Goal: Task Accomplishment & Management: Complete application form

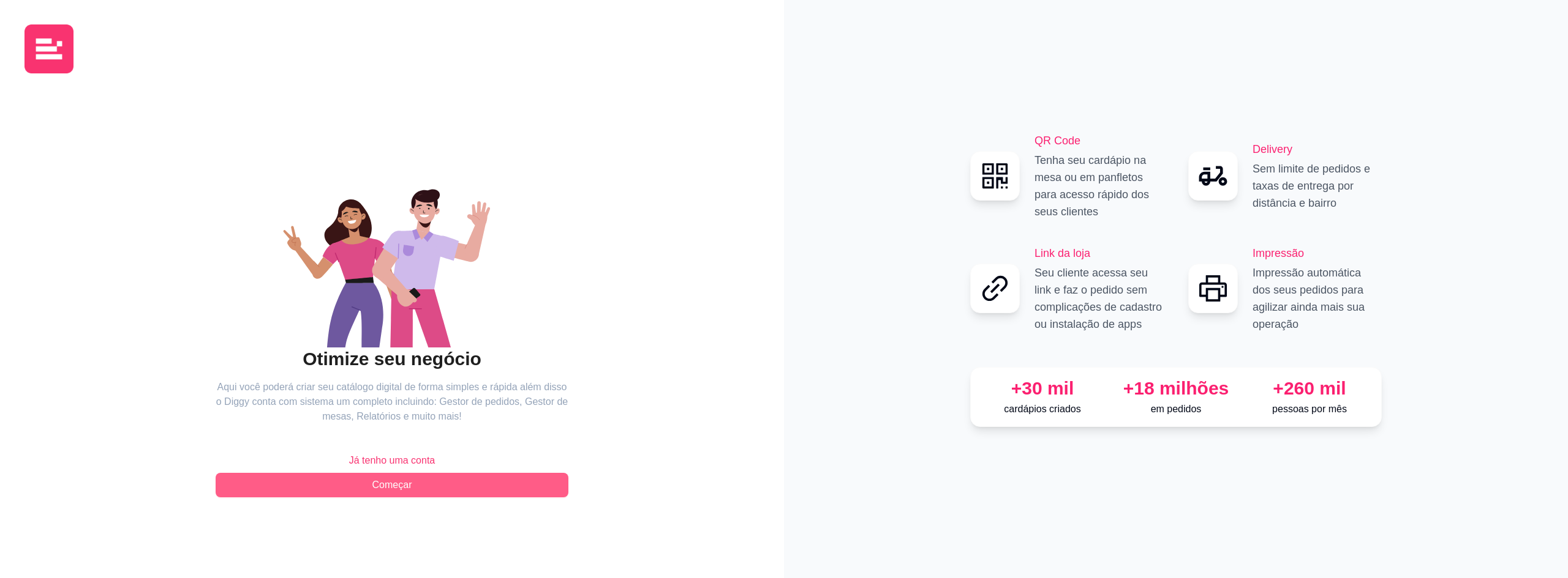
click at [403, 487] on span "Começar" at bounding box center [392, 485] width 40 height 15
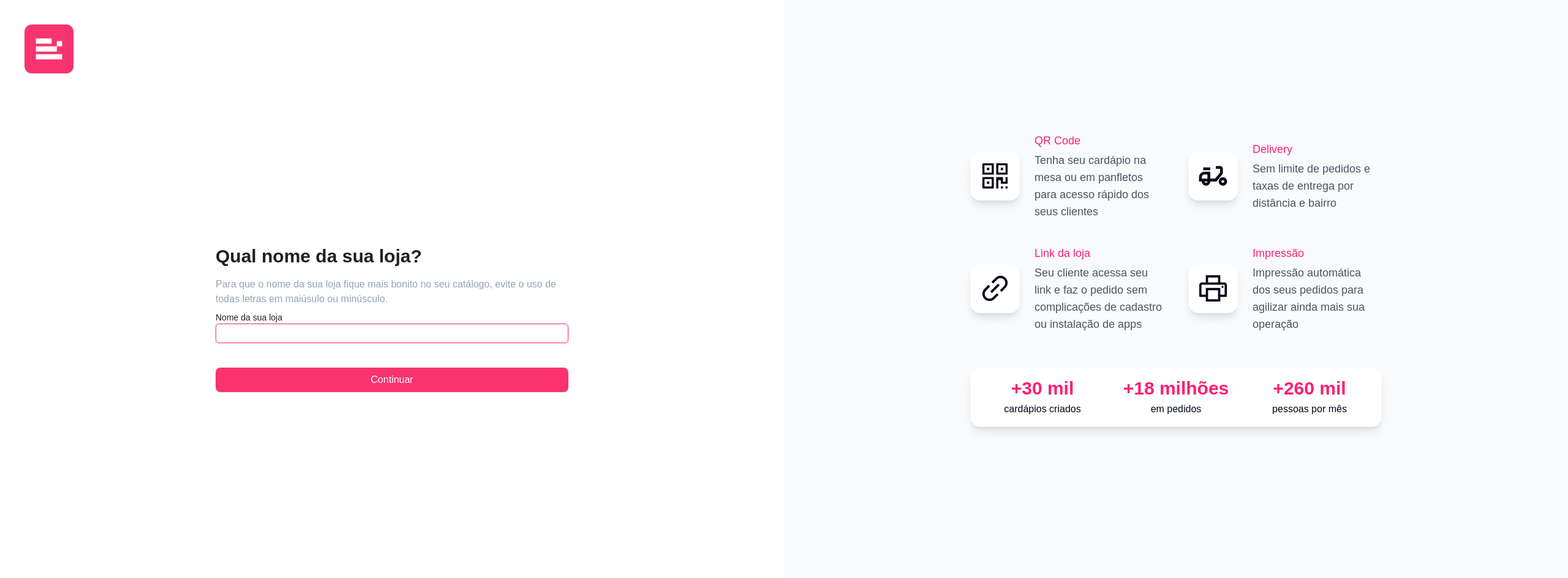
click at [301, 334] on input "text" at bounding box center [392, 333] width 353 height 19
type input "Muito Mais Peixe"
click at [384, 382] on span "Continuar" at bounding box center [391, 380] width 42 height 15
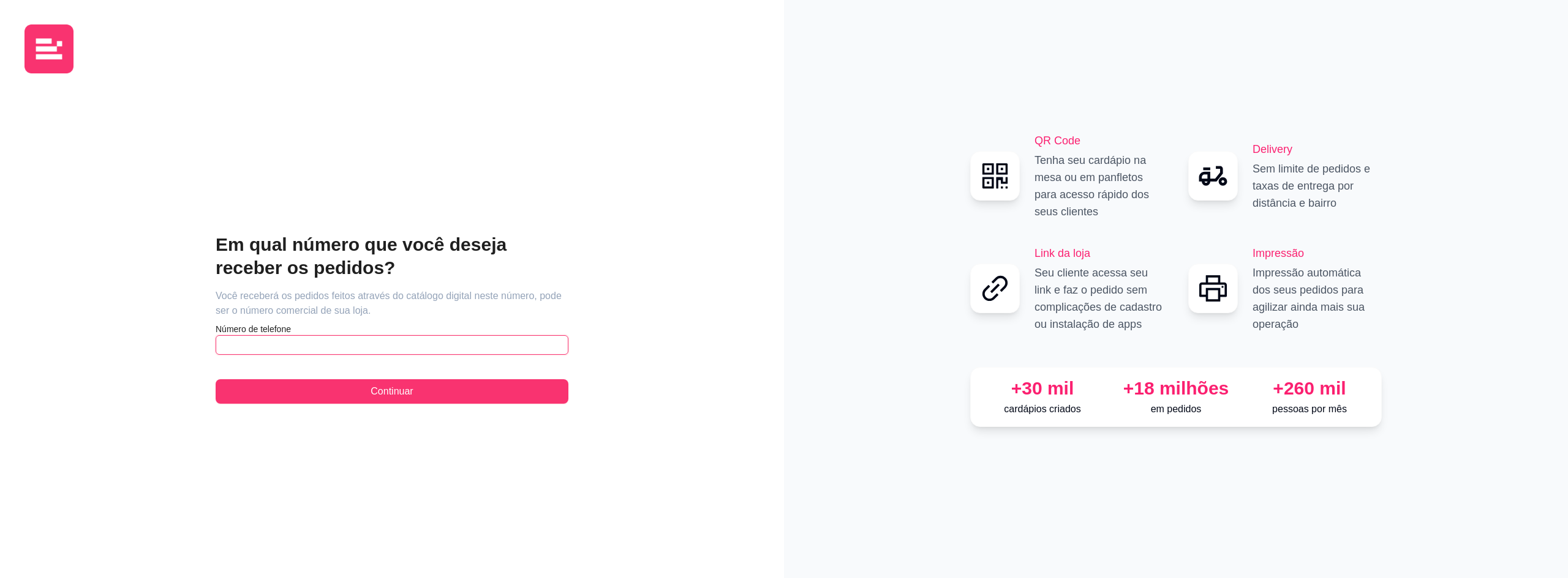
click at [318, 349] on input "text" at bounding box center [392, 345] width 353 height 19
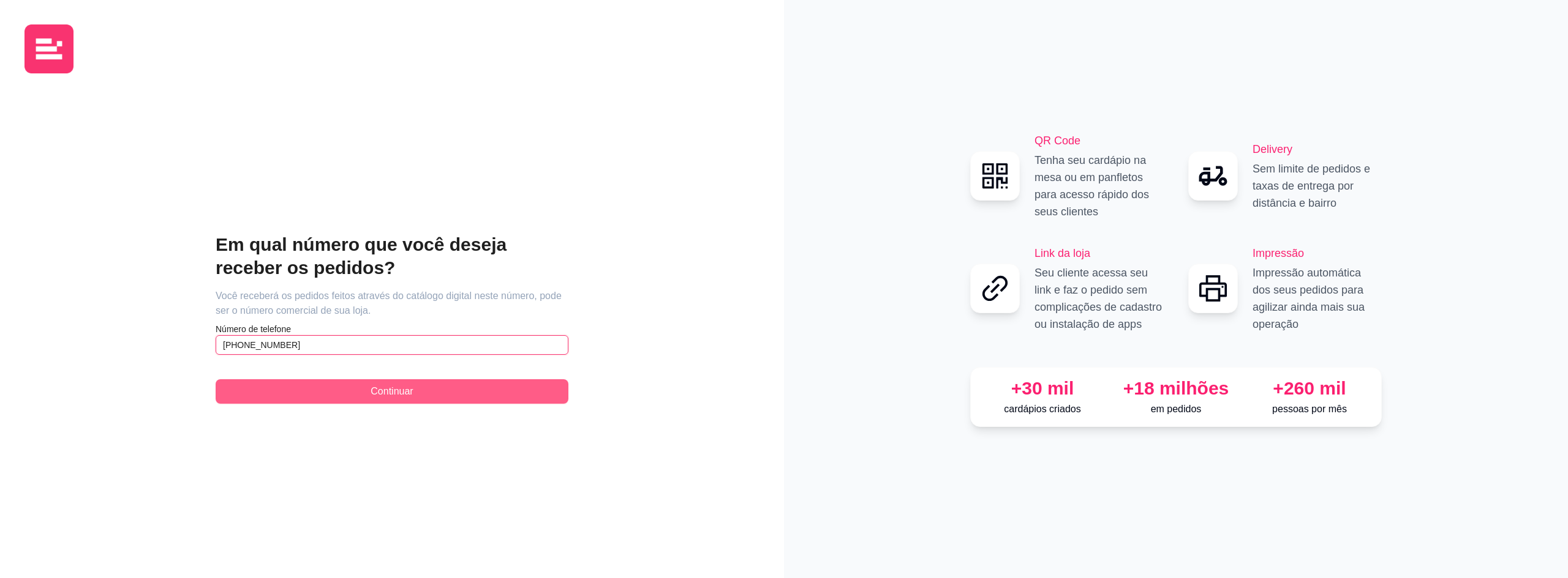
type input "[PHONE_NUMBER]"
click at [413, 391] on span "Continuar" at bounding box center [391, 391] width 42 height 15
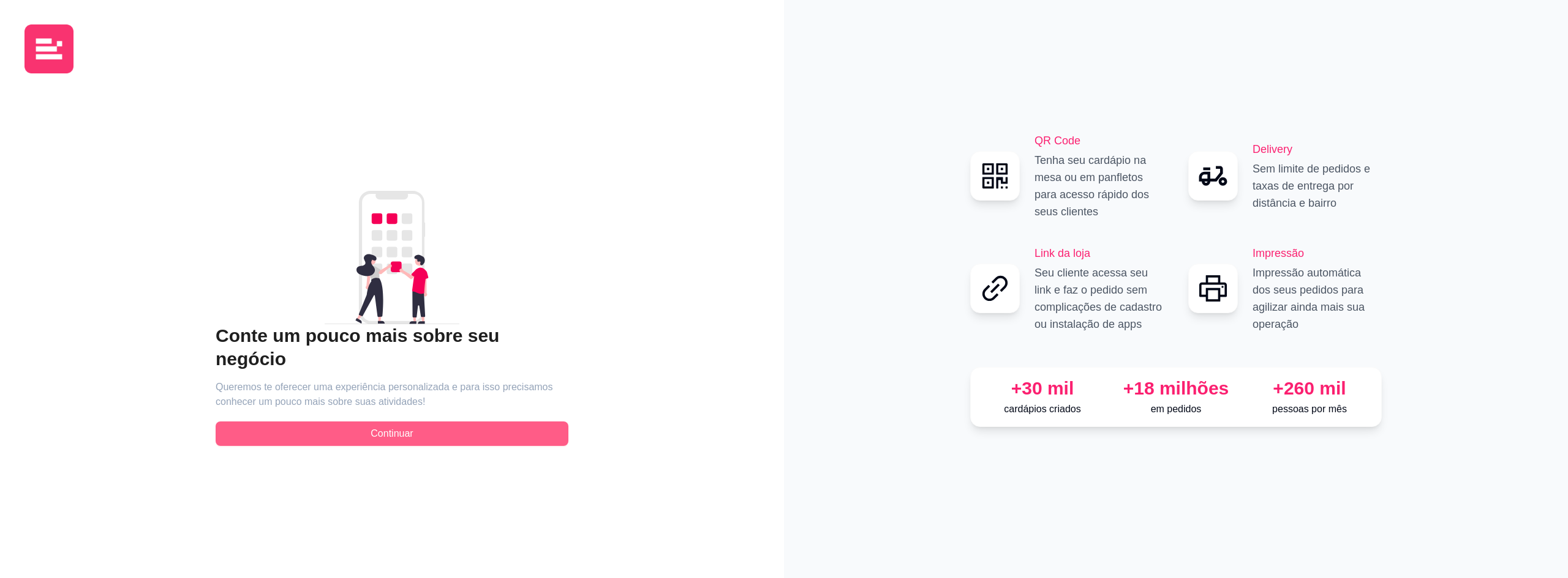
click at [403, 427] on span "Continuar" at bounding box center [391, 434] width 42 height 15
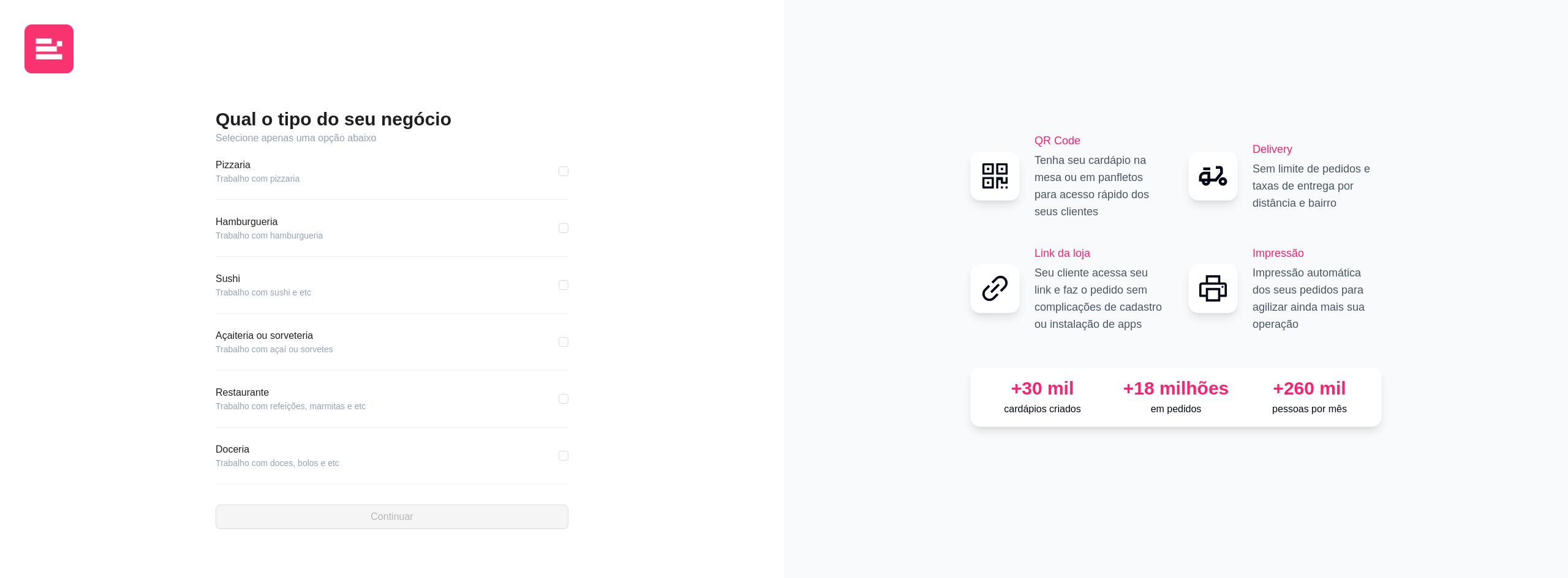
click at [273, 183] on article "Trabalho com pizzaria" at bounding box center [257, 179] width 84 height 12
click at [283, 242] on div "Hamburgueria Trabalho com hamburgueria" at bounding box center [392, 235] width 353 height 42
click at [384, 282] on div "[PERSON_NAME] com sushi e etc" at bounding box center [392, 285] width 353 height 27
click at [350, 346] on div "Açaiteria ou sorveteria Trabalho com açaí ou sorvetes" at bounding box center [392, 342] width 353 height 27
click at [331, 404] on article "Trabalho com refeições, marmitas e etc" at bounding box center [291, 406] width 150 height 12
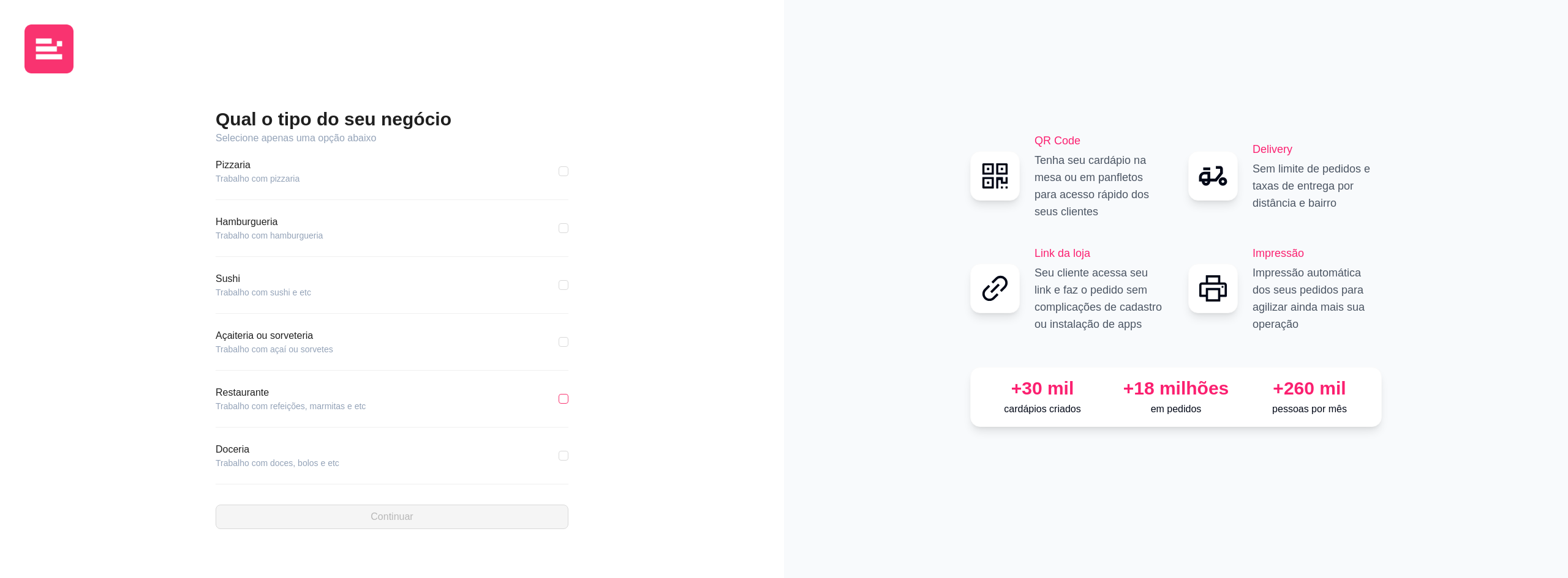
click at [558, 397] on input "checkbox" at bounding box center [563, 399] width 10 height 10
checkbox input "true"
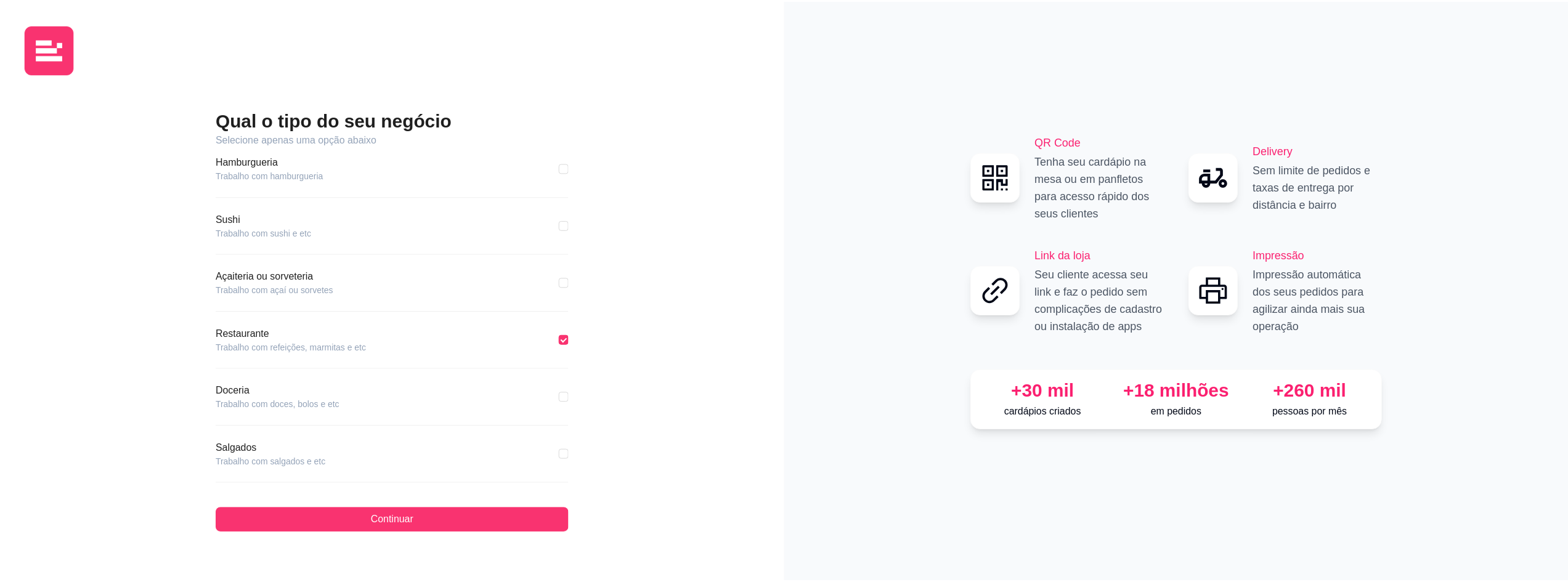
scroll to position [121, 0]
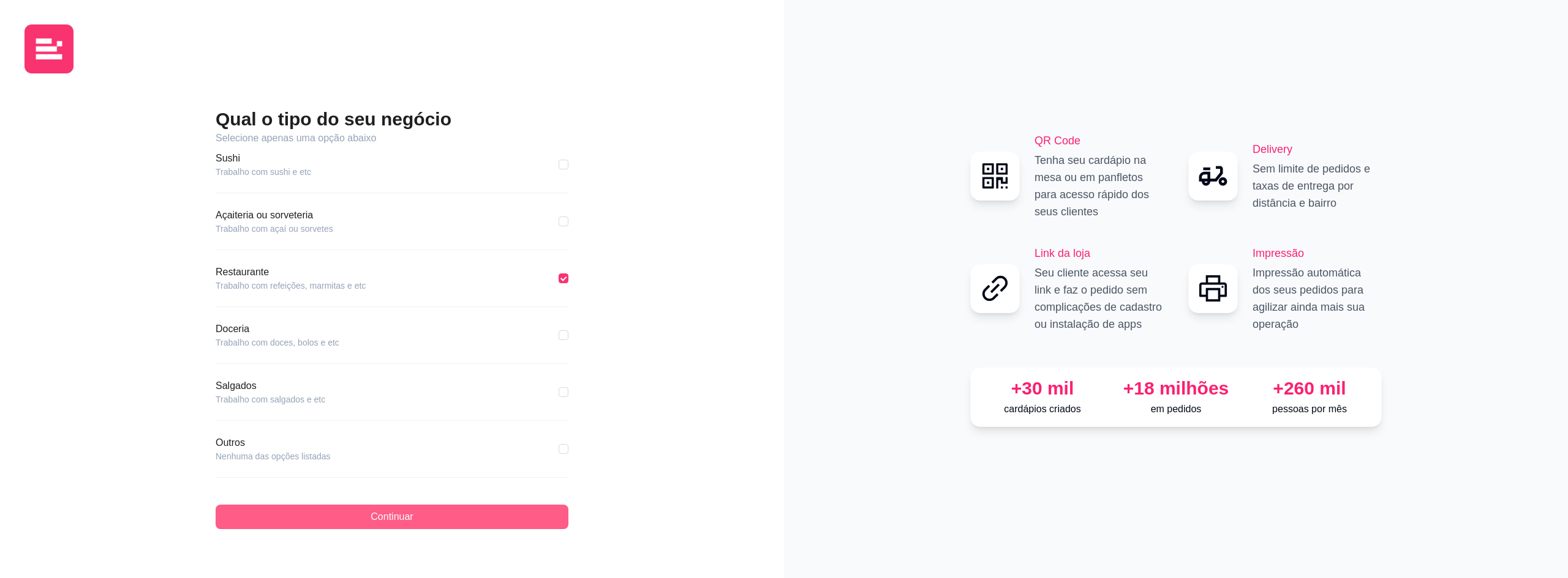
click at [418, 513] on button "Continuar" at bounding box center [392, 517] width 353 height 25
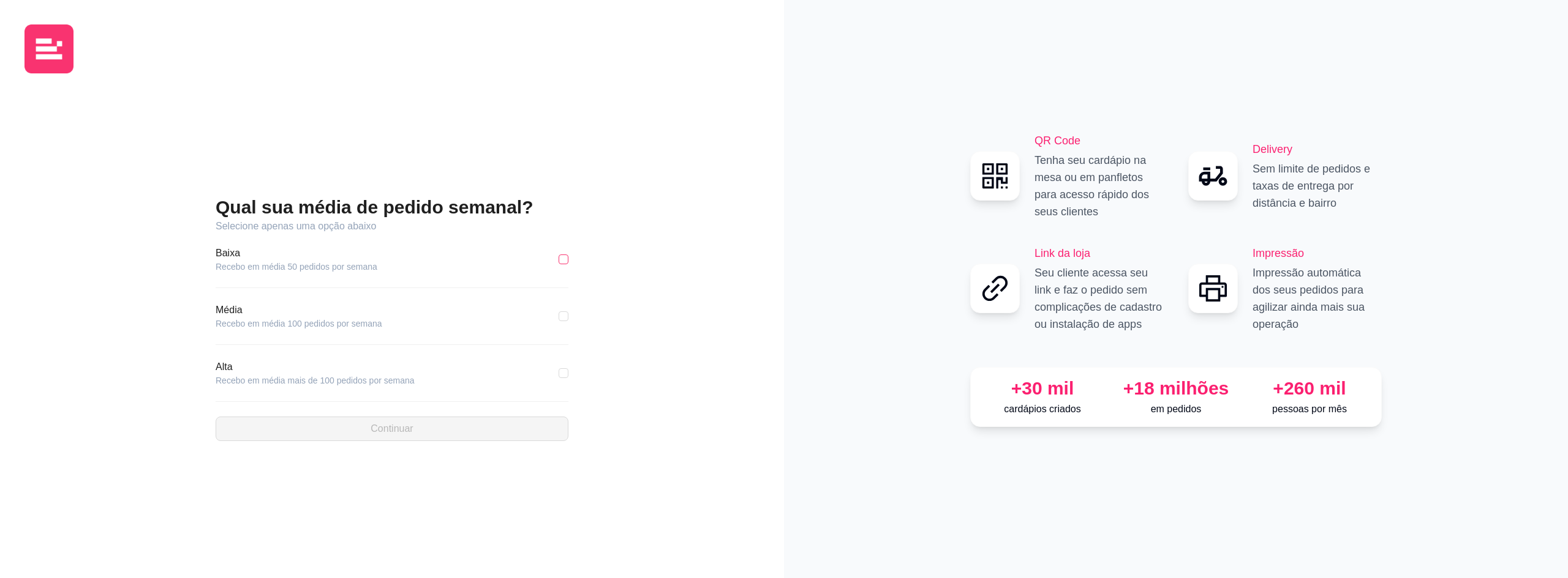
click at [568, 263] on input "checkbox" at bounding box center [563, 260] width 10 height 10
checkbox input "true"
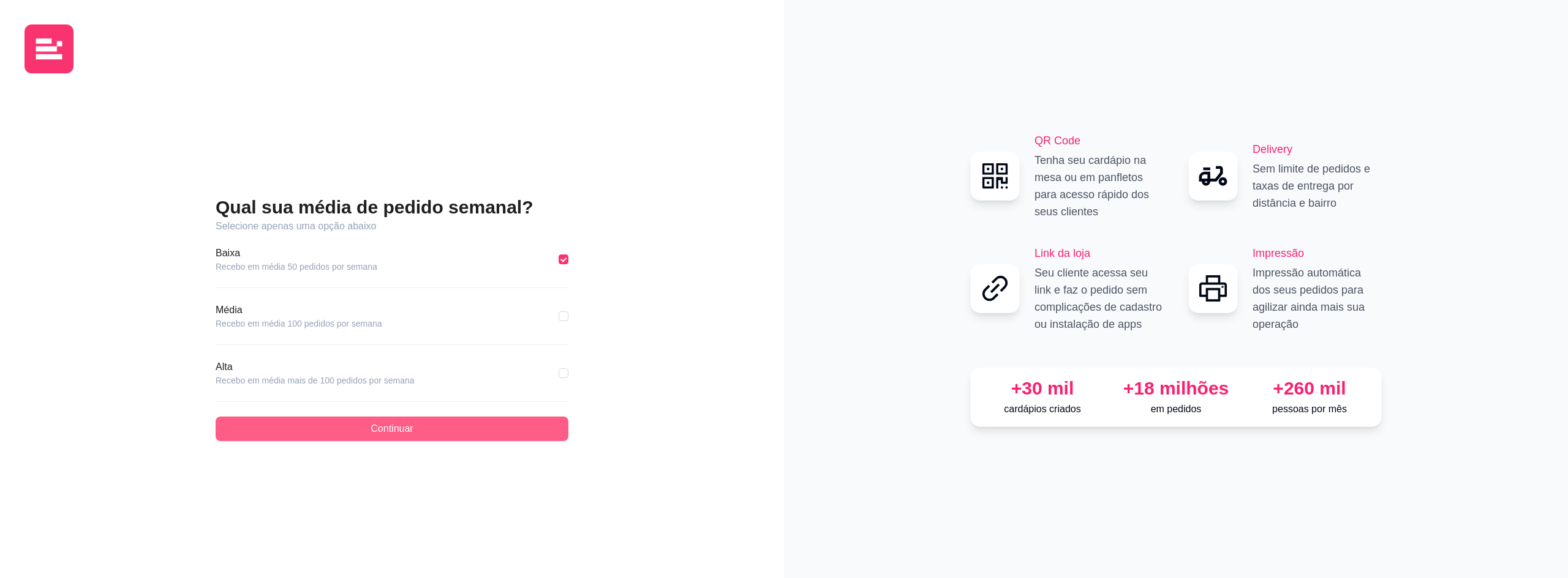
click at [404, 437] on button "Continuar" at bounding box center [392, 429] width 353 height 25
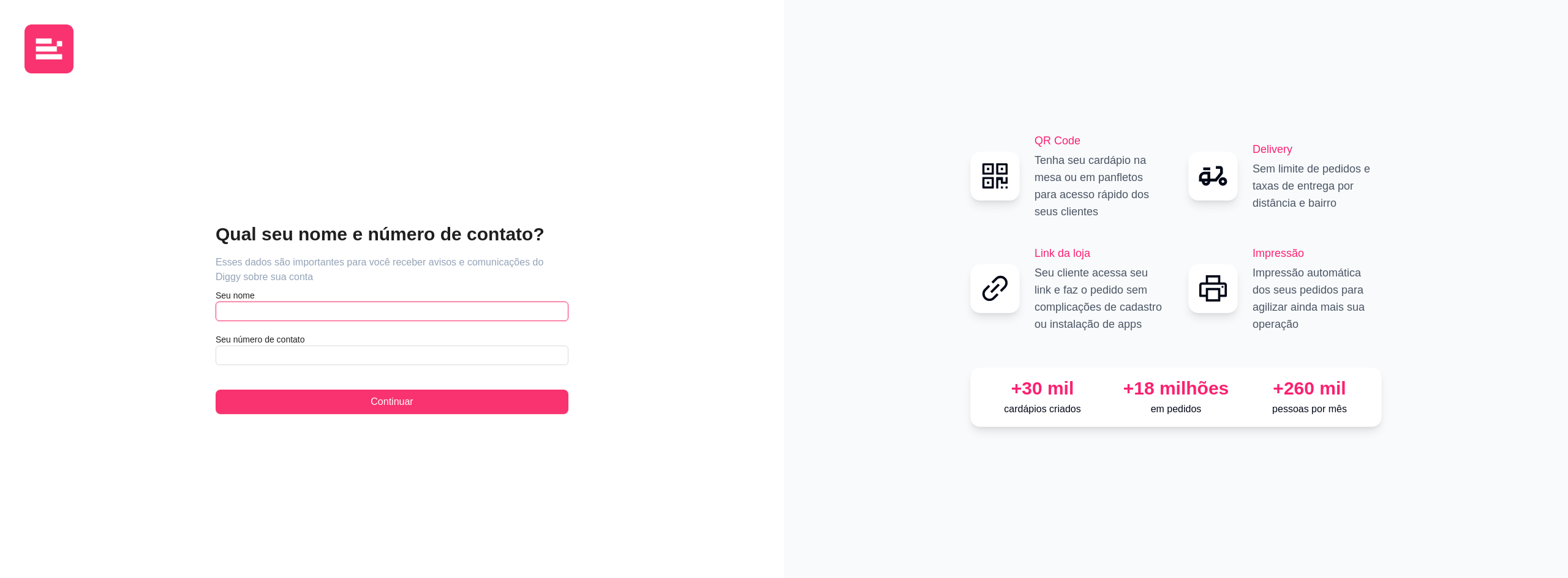
click at [267, 310] on input "text" at bounding box center [392, 311] width 353 height 19
type input "[PERSON_NAME]"
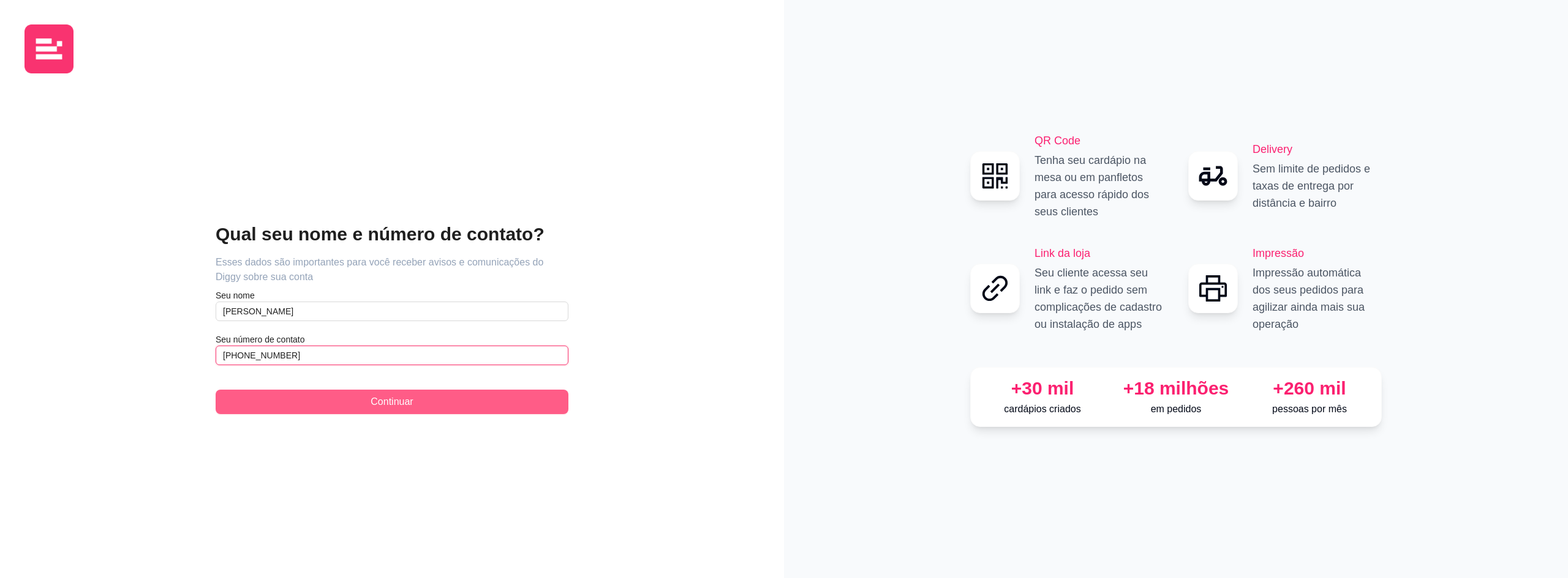
type input "[PHONE_NUMBER]"
click at [384, 399] on span "Continuar" at bounding box center [391, 402] width 42 height 15
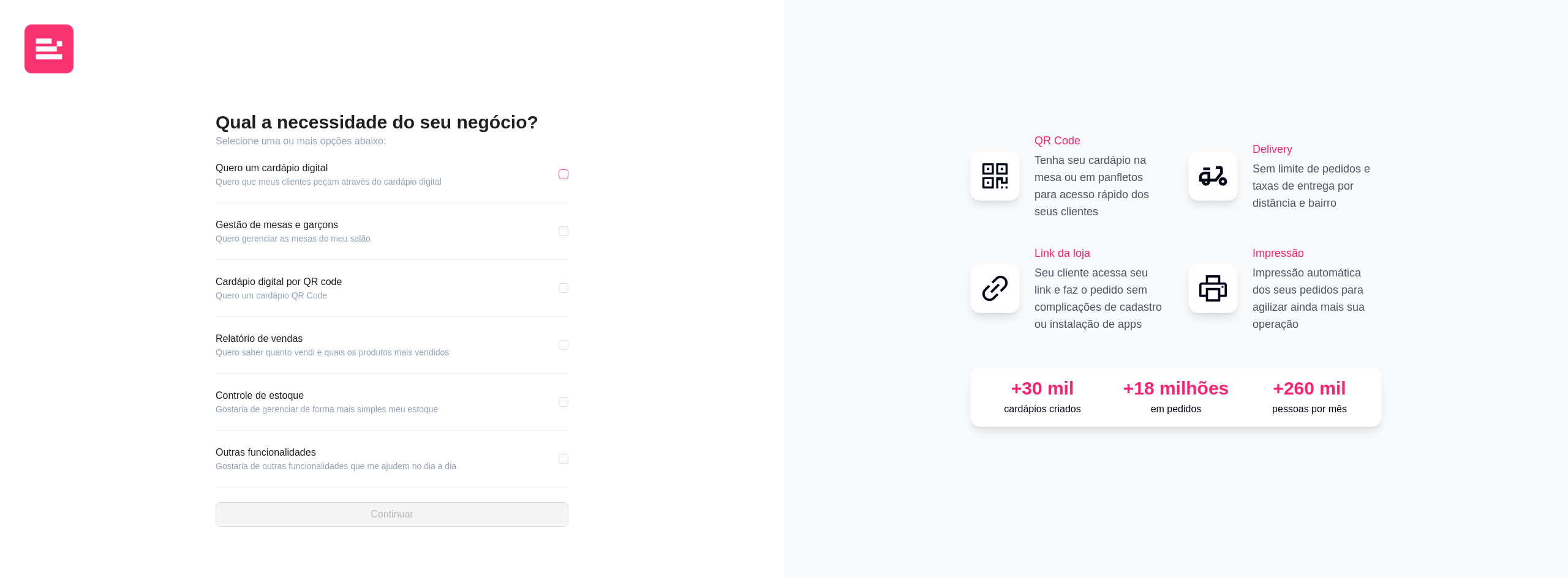
click at [563, 173] on input "checkbox" at bounding box center [563, 174] width 10 height 10
checkbox input "true"
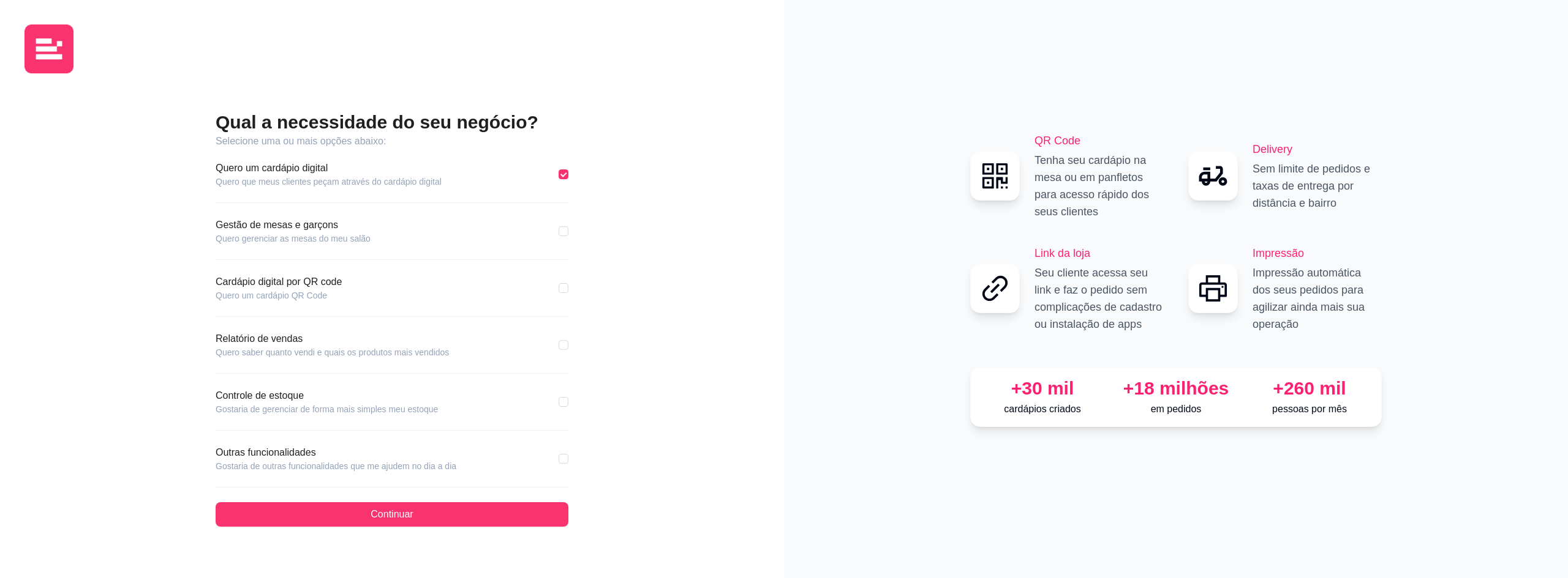
click at [571, 343] on div "Qual a necessidade do seu negócio? Selecione uma ou mais opções abaixo: Quero u…" at bounding box center [392, 318] width 735 height 470
click at [559, 347] on input "checkbox" at bounding box center [563, 345] width 10 height 10
checkbox input "true"
click at [564, 403] on input "checkbox" at bounding box center [563, 402] width 10 height 10
checkbox input "true"
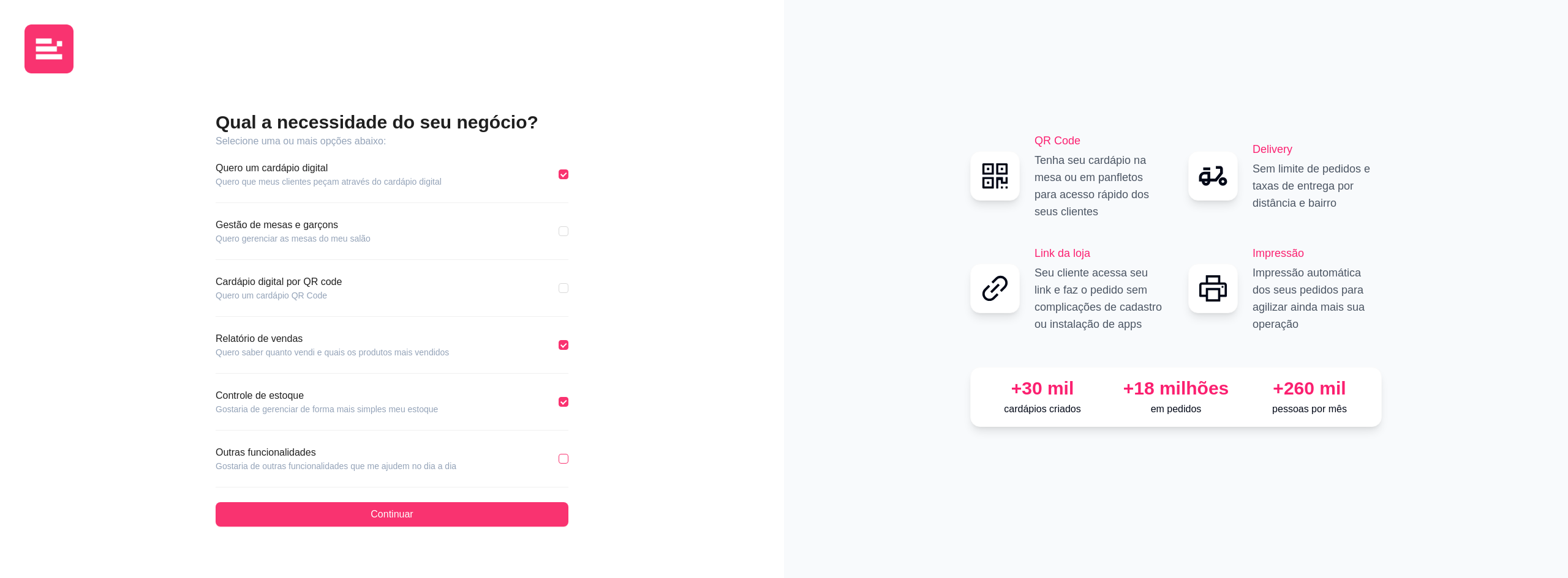
click at [565, 458] on input "checkbox" at bounding box center [563, 459] width 10 height 10
checkbox input "true"
click at [426, 514] on button "Continuar" at bounding box center [392, 514] width 353 height 25
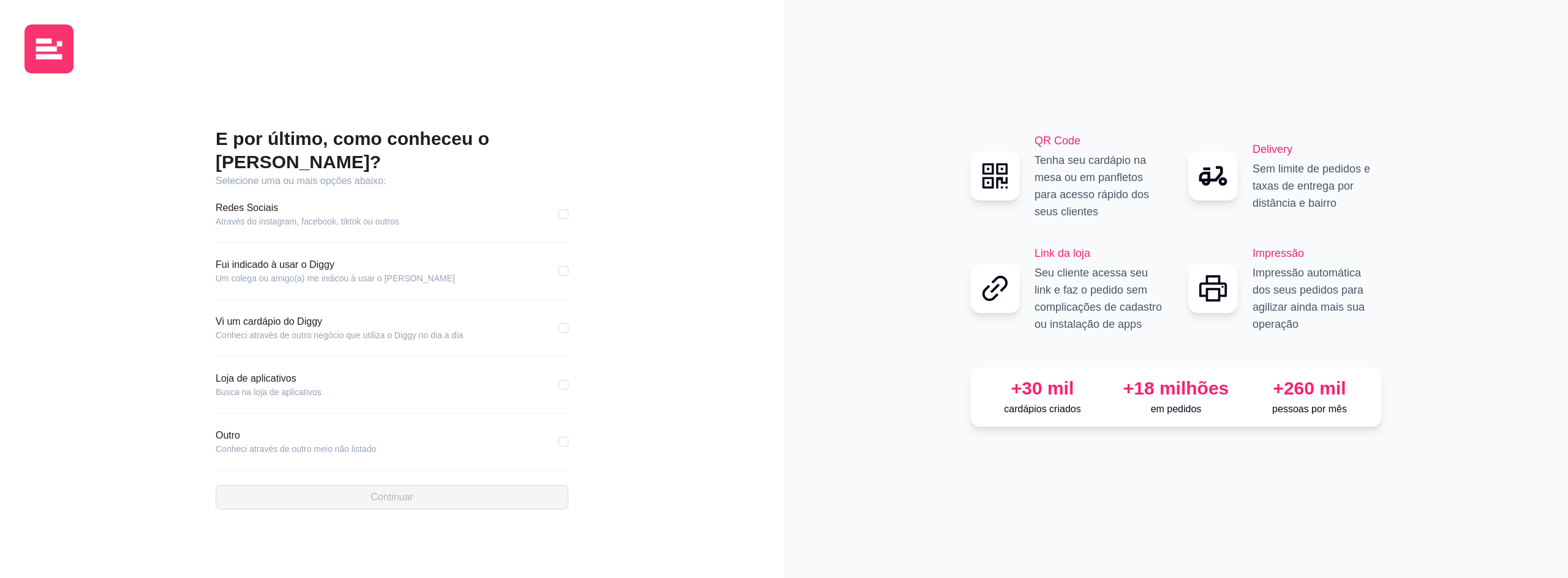
click at [379, 440] on div "Outro Conheci através de outro meio não listado" at bounding box center [392, 442] width 353 height 27
click at [564, 437] on input "checkbox" at bounding box center [563, 442] width 10 height 10
checkbox input "true"
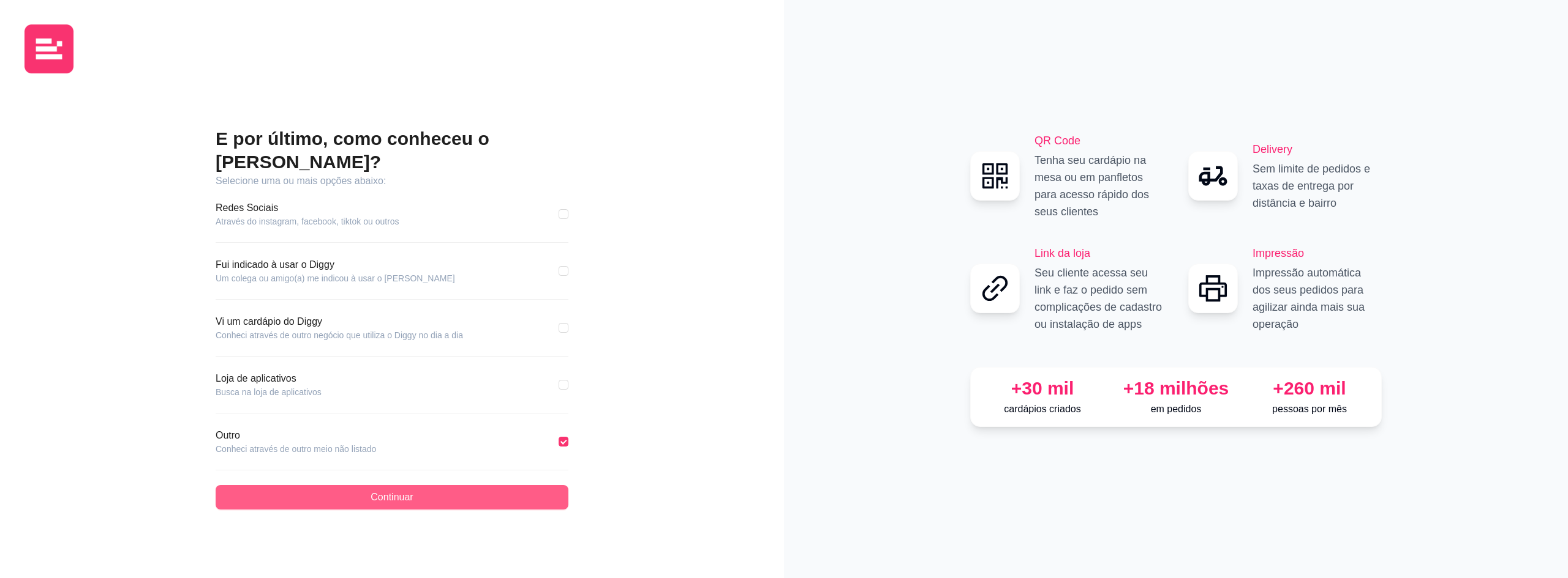
click at [384, 490] on span "Continuar" at bounding box center [391, 498] width 42 height 15
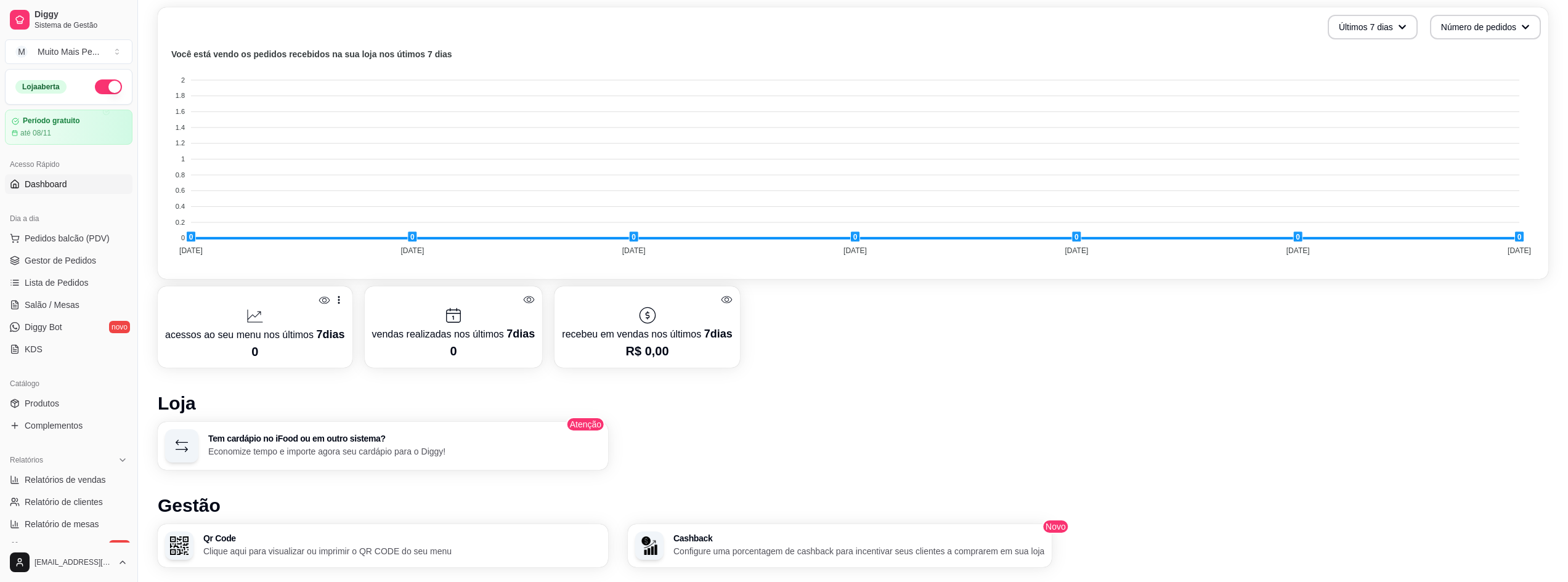
scroll to position [185, 0]
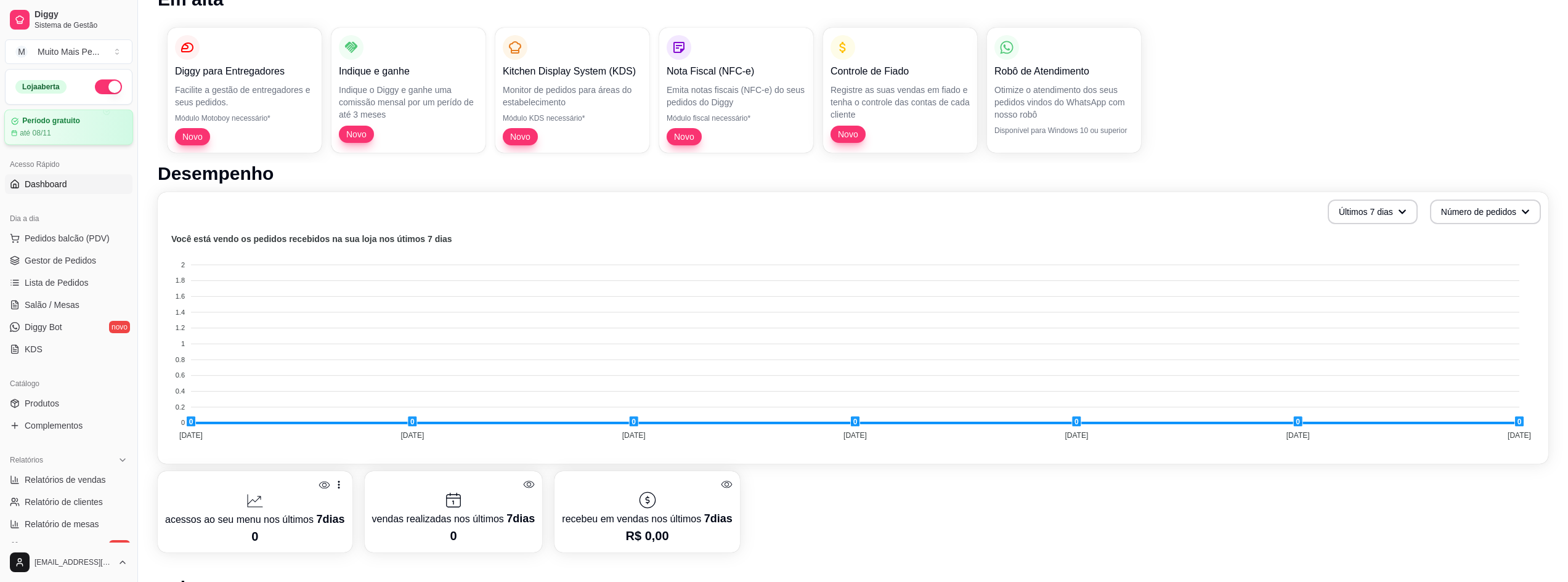
click at [81, 126] on div "Período gratuito até 08/11" at bounding box center [68, 127] width 115 height 22
click at [53, 181] on span "Dashboard" at bounding box center [46, 184] width 42 height 12
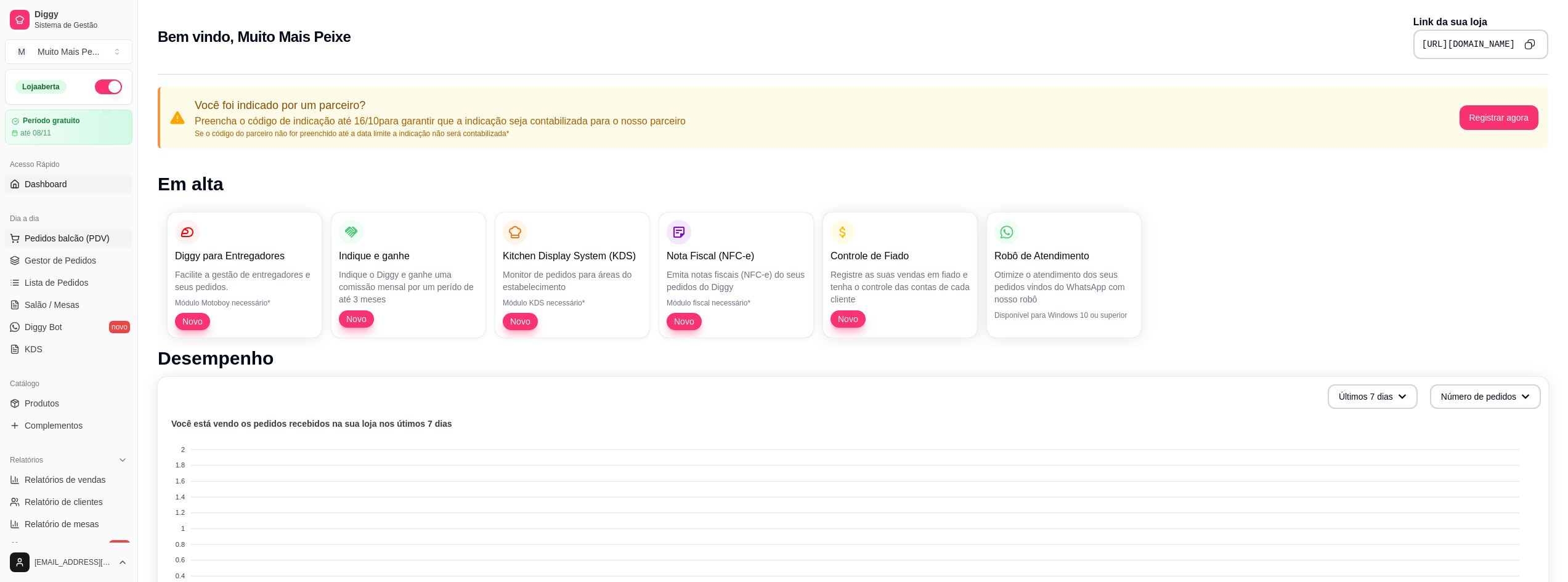
click at [51, 241] on span "Pedidos balcão (PDV)" at bounding box center [67, 238] width 85 height 12
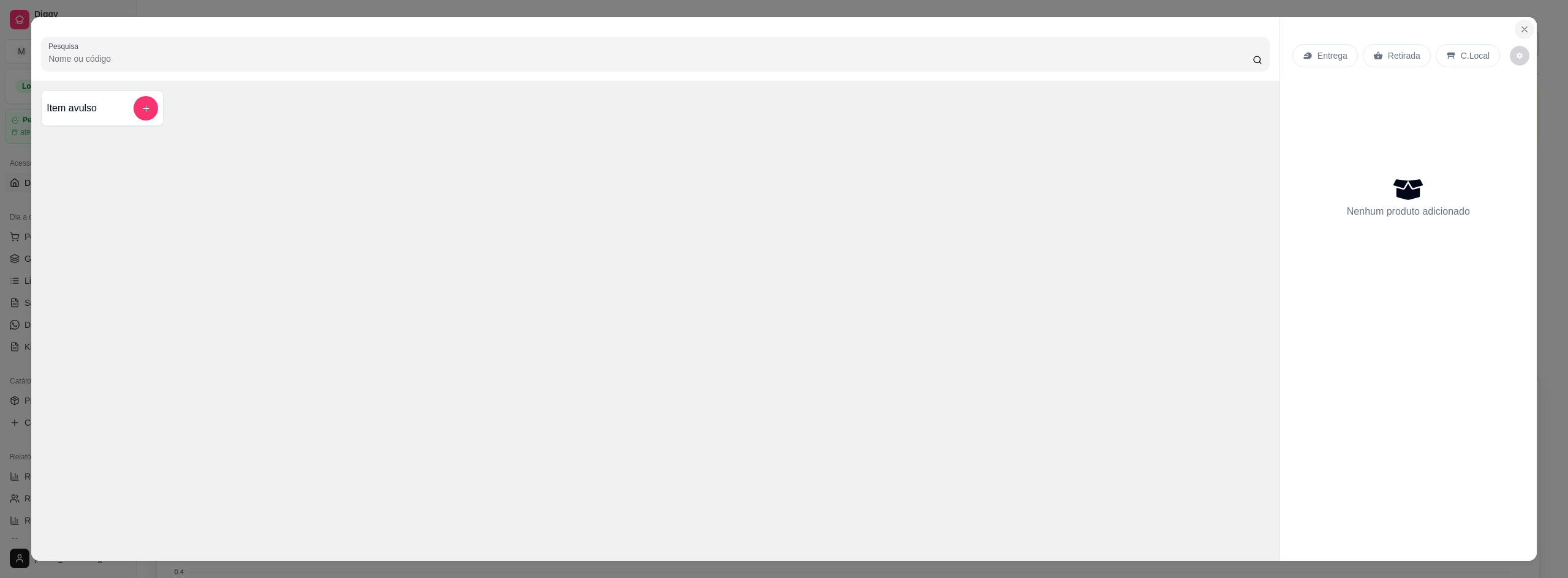
click at [1520, 27] on icon "Close" at bounding box center [1524, 29] width 10 height 10
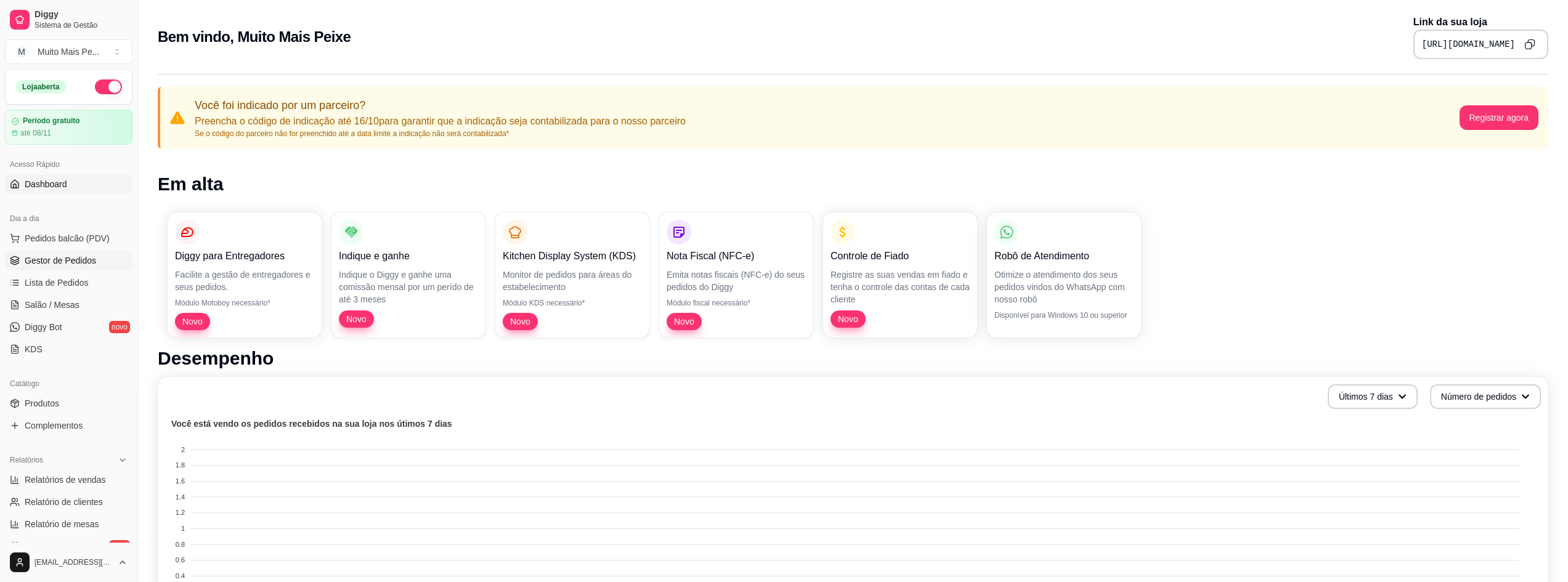
click at [62, 257] on span "Gestor de Pedidos" at bounding box center [61, 261] width 71 height 12
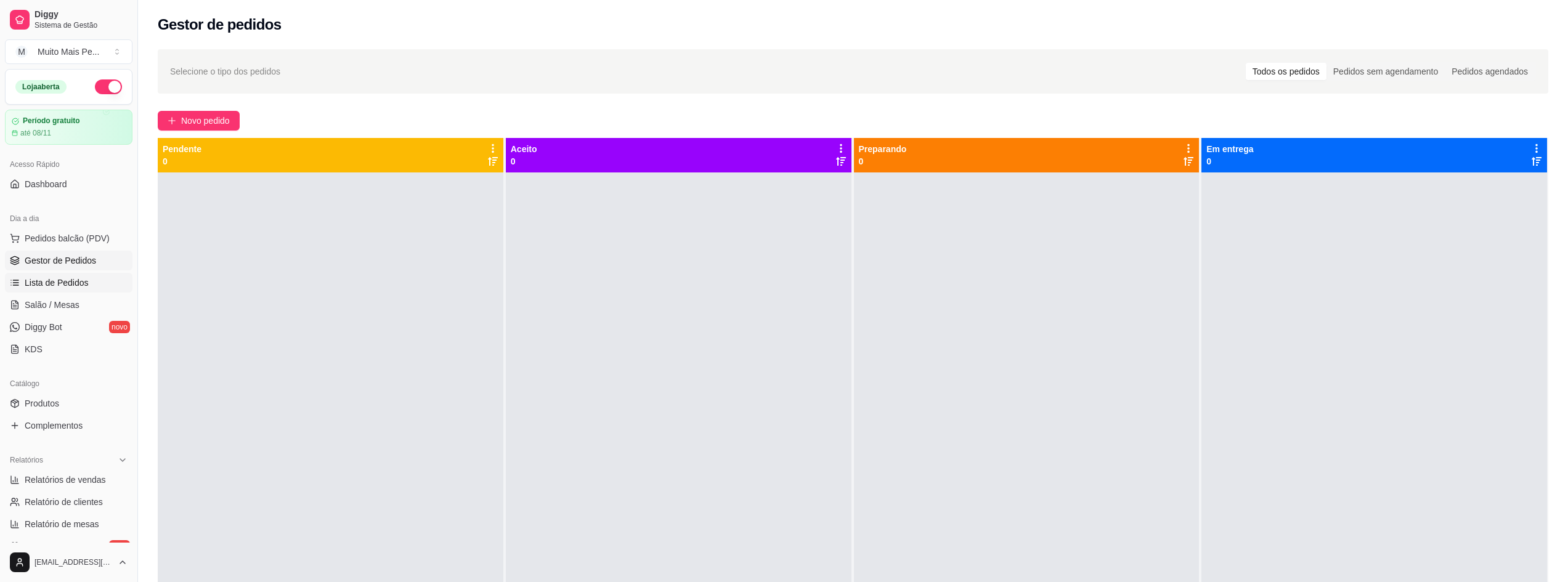
click at [58, 284] on span "Lista de Pedidos" at bounding box center [57, 283] width 64 height 12
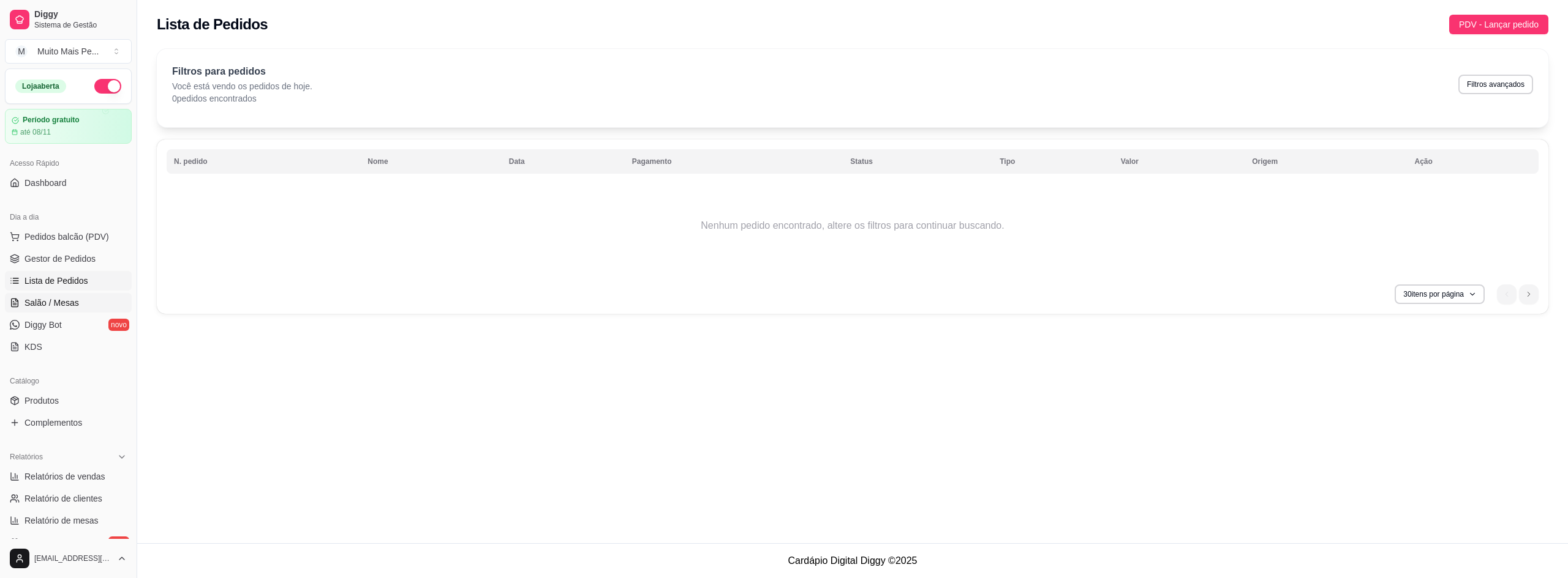
click at [48, 305] on span "Salão / Mesas" at bounding box center [52, 303] width 54 height 12
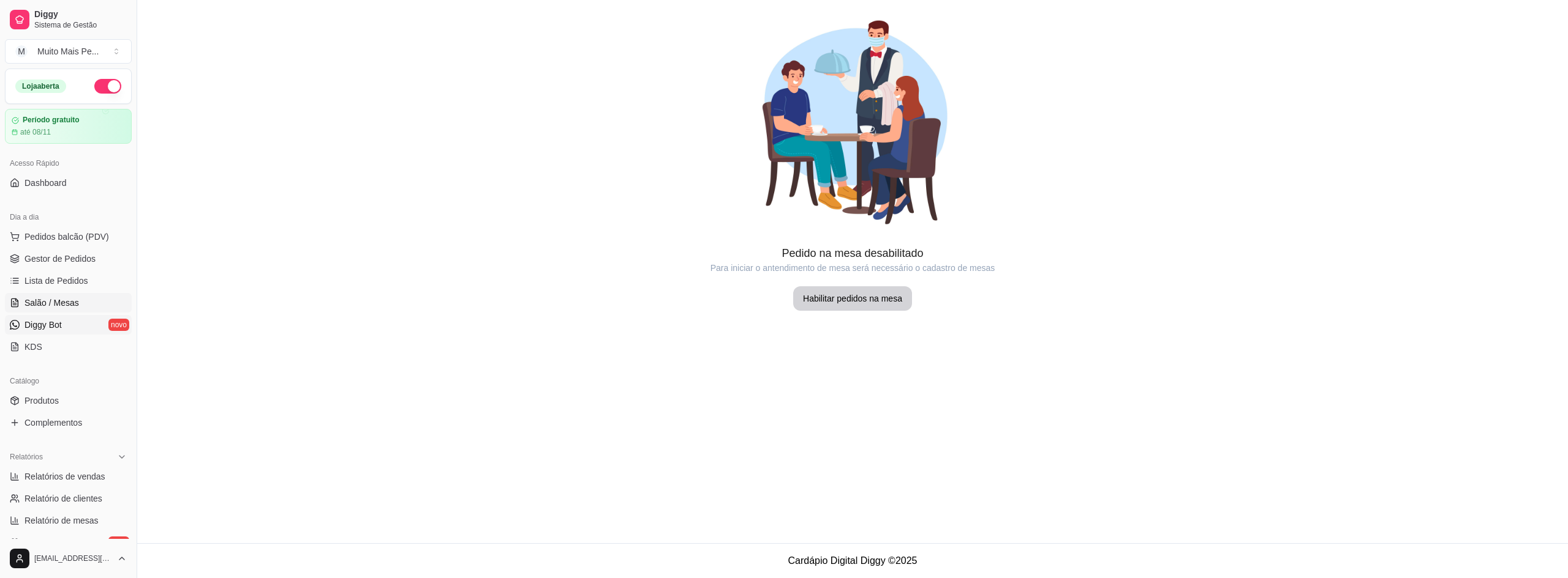
click at [40, 321] on span "Diggy Bot" at bounding box center [44, 325] width 37 height 12
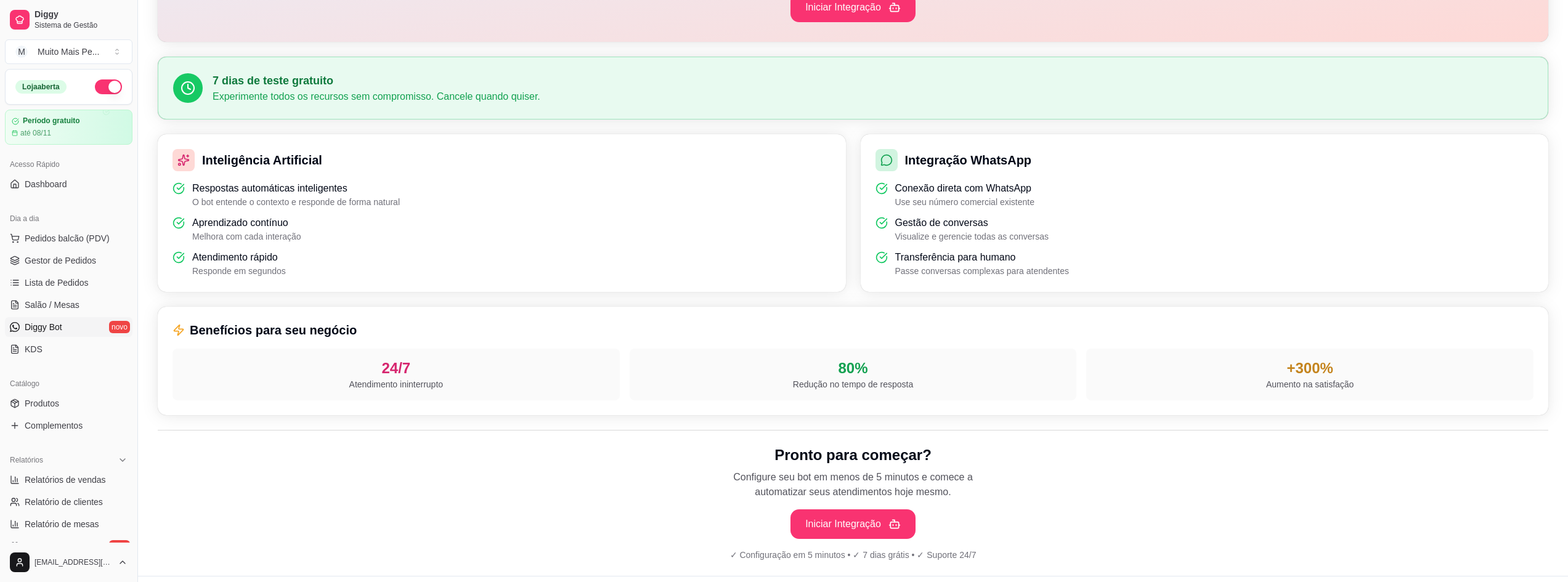
scroll to position [276, 0]
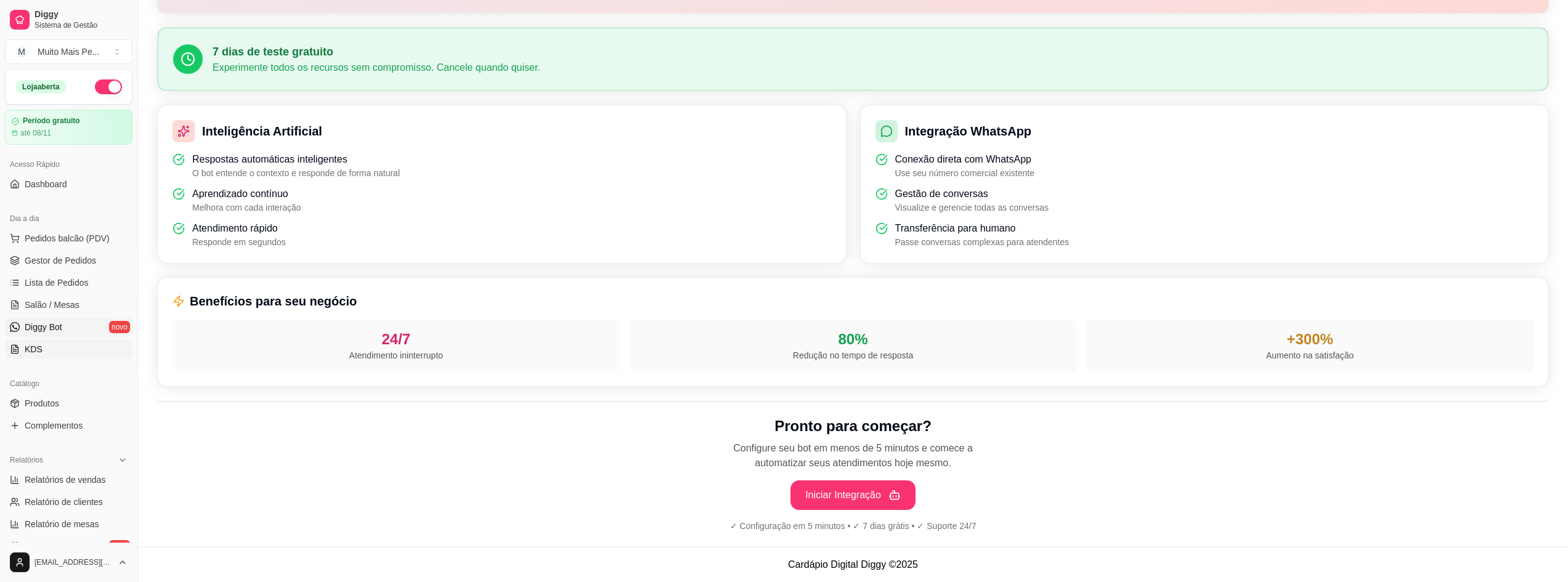
click at [45, 352] on link "KDS" at bounding box center [68, 349] width 127 height 20
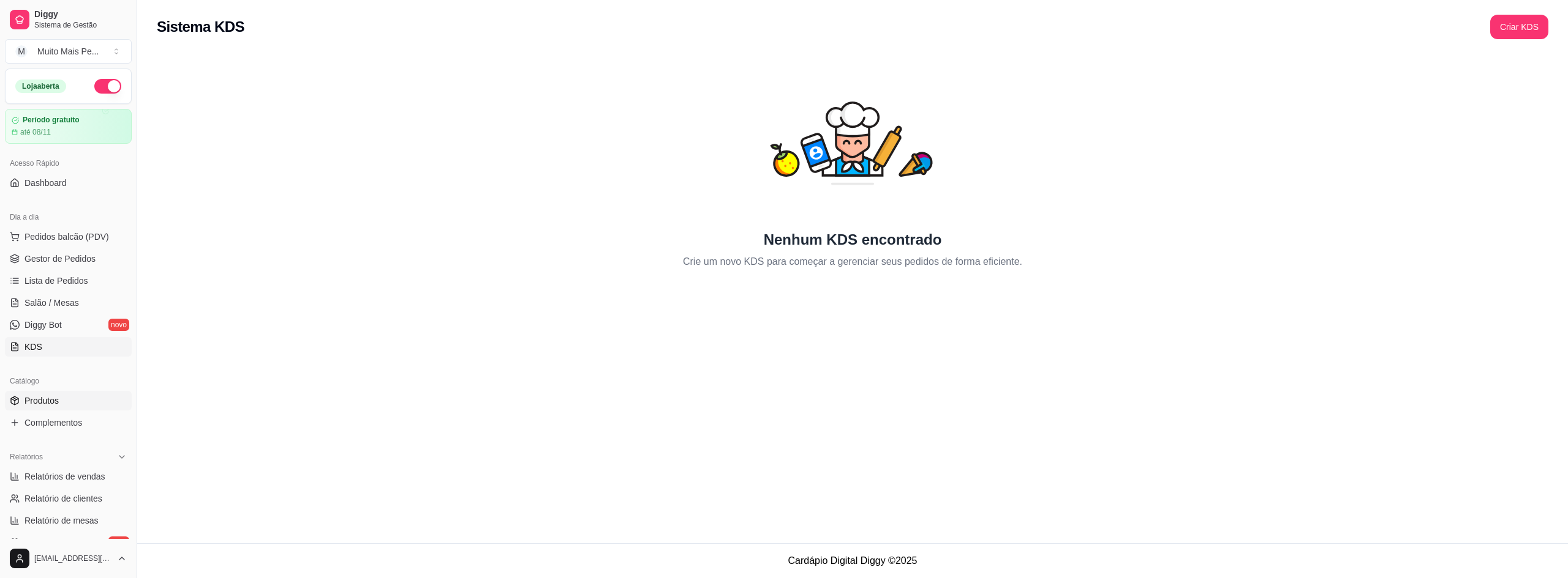
click at [38, 397] on span "Produtos" at bounding box center [42, 401] width 34 height 12
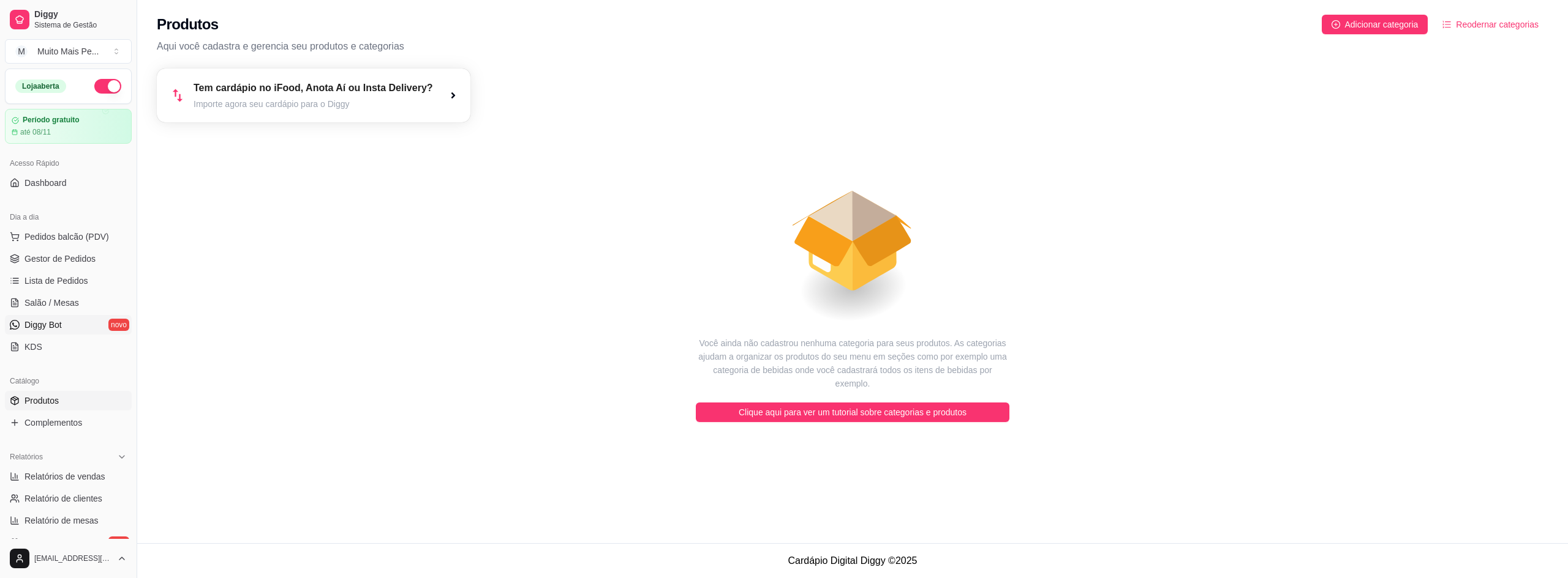
click at [121, 321] on link "Diggy Bot novo" at bounding box center [68, 324] width 127 height 19
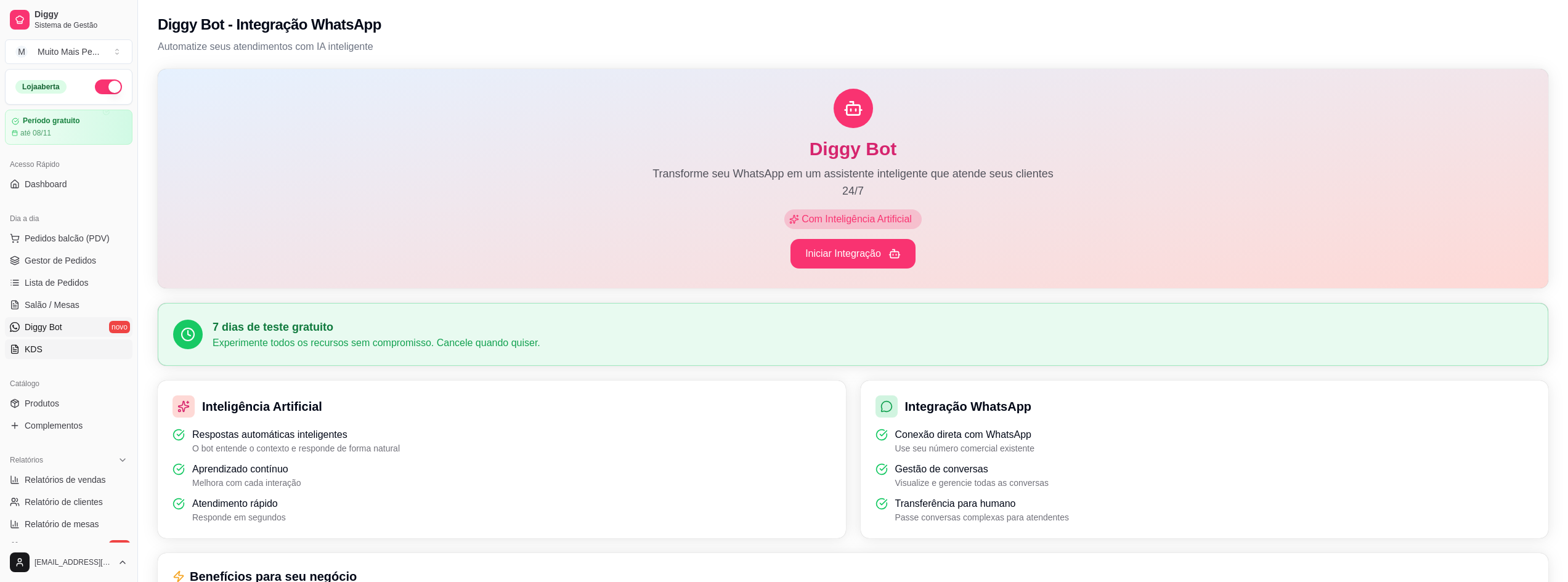
click at [46, 341] on link "KDS" at bounding box center [68, 349] width 127 height 20
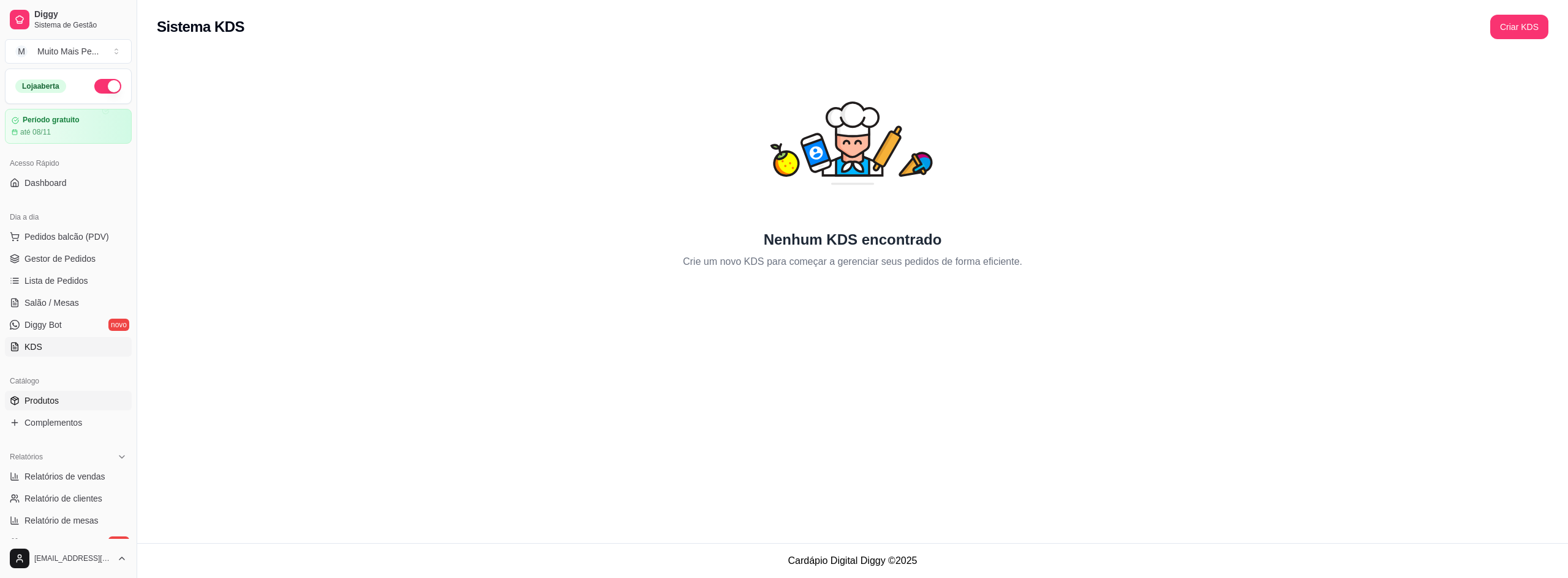
click at [58, 399] on span "Produtos" at bounding box center [42, 401] width 34 height 12
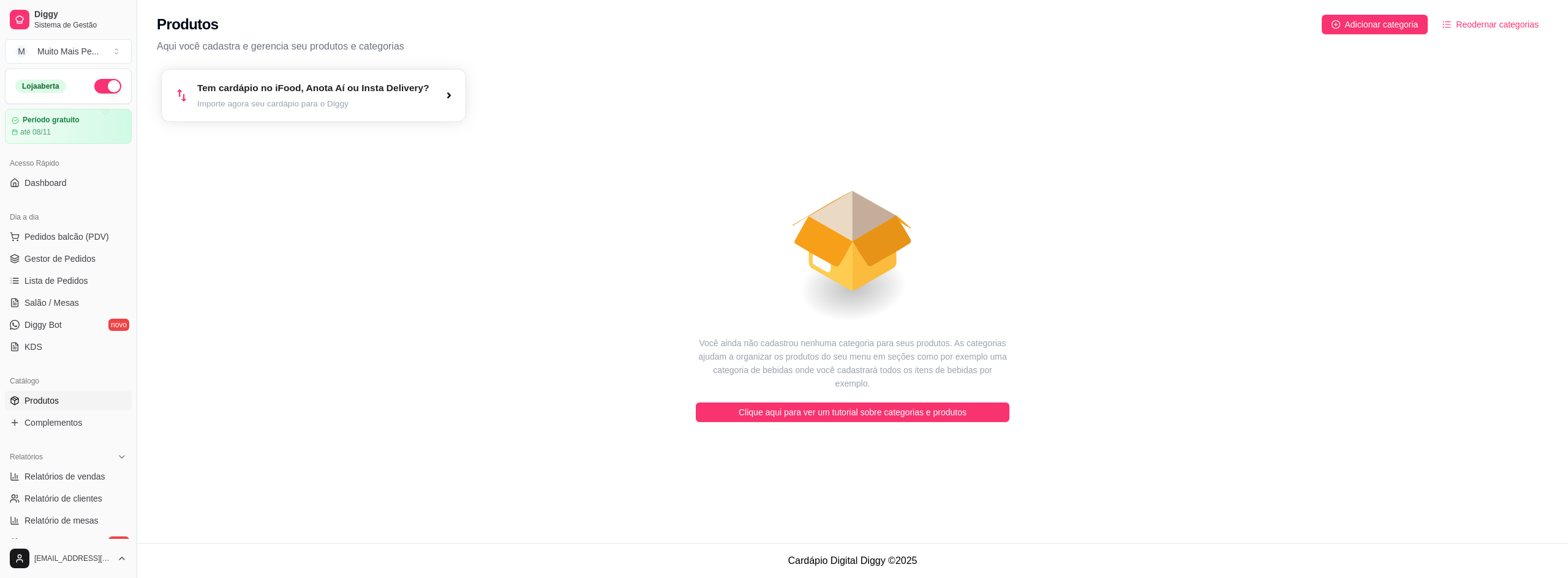
click at [459, 97] on div "Tem cardápio no iFood, Anota Aí ou Insta Delivery? Importe agora seu cardápio p…" at bounding box center [314, 95] width 305 height 52
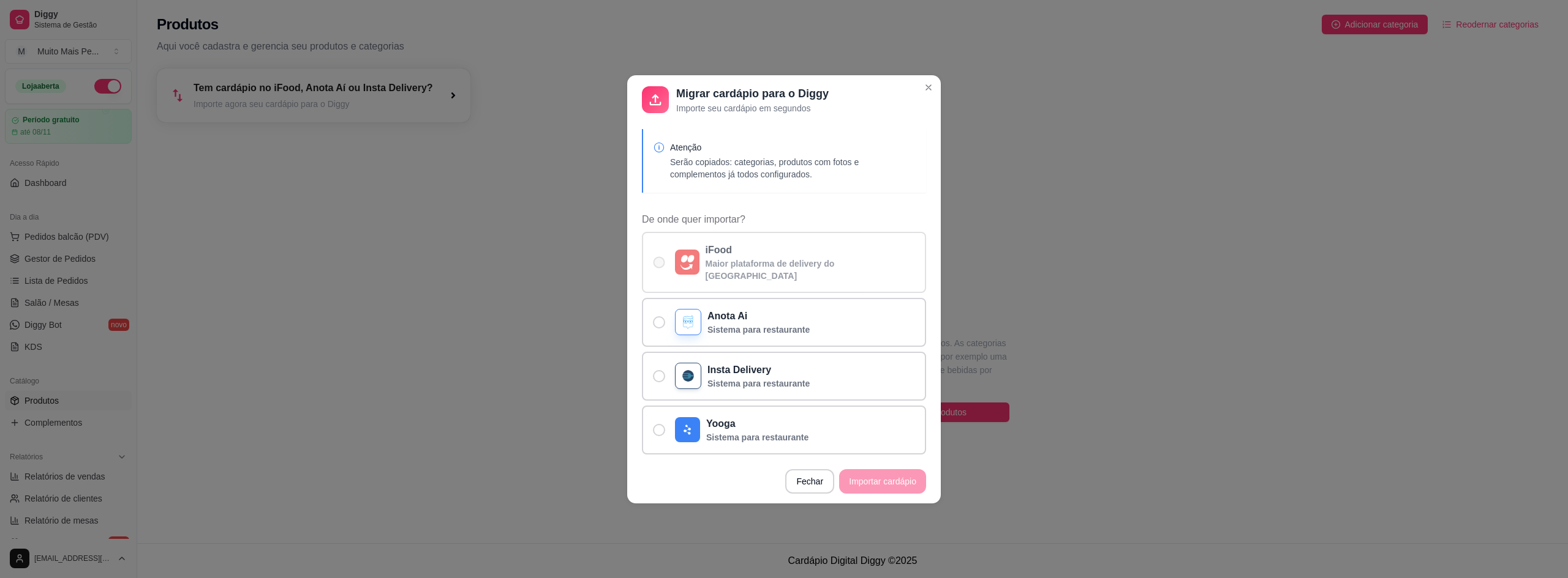
click at [663, 257] on label "iFood Maior plataforma de delivery do Brasil" at bounding box center [784, 262] width 284 height 61
click at [660, 264] on input "iFood Maior plataforma de delivery do Brasil" at bounding box center [656, 268] width 8 height 8
radio input "true"
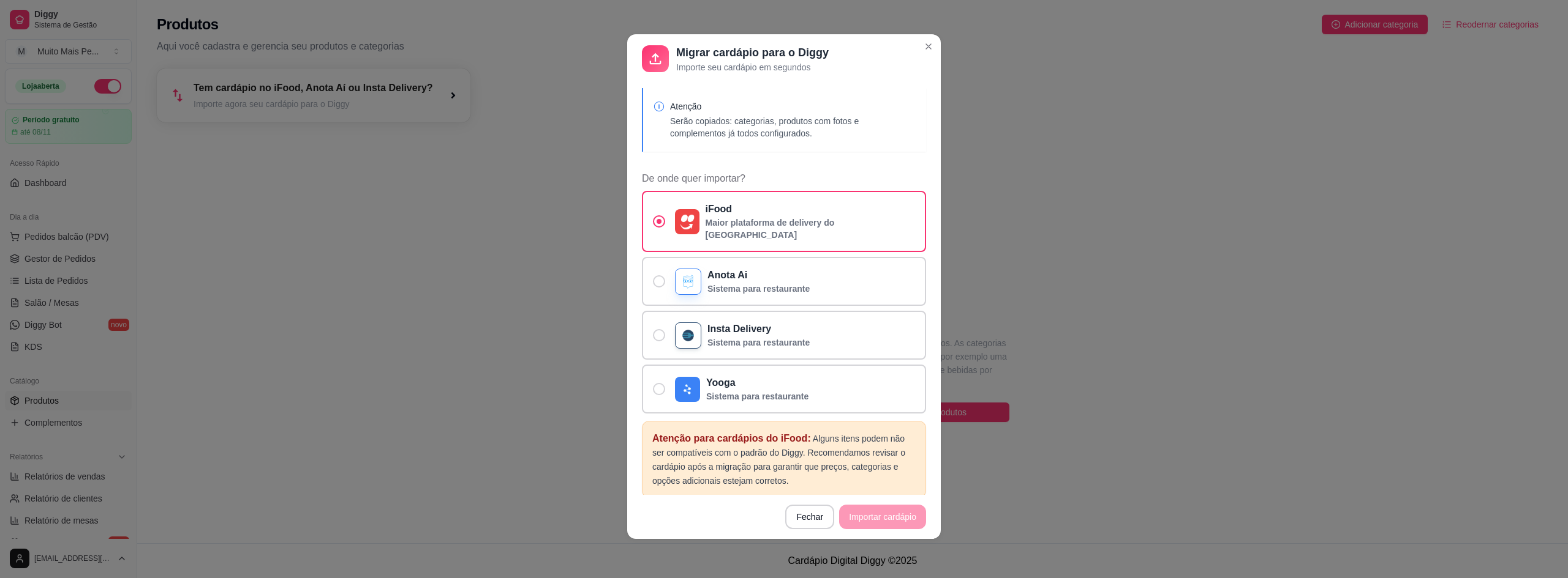
click at [726, 141] on div "Atenção Serão copiados: categorias, produtos com fotos e complementos já todos …" at bounding box center [784, 120] width 284 height 64
click at [734, 442] on p "Atenção para cardápios do iFood: Alguns itens podem não ser compatíveis com o p…" at bounding box center [783, 460] width 263 height 56
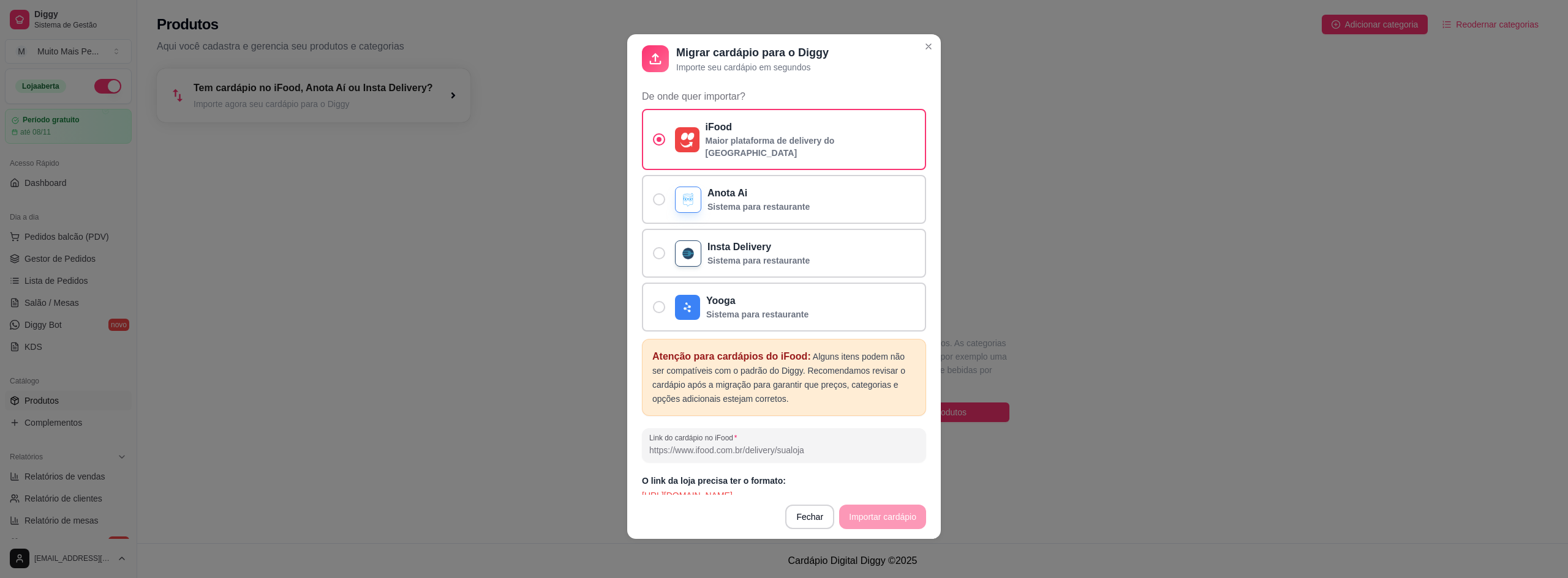
click at [716, 444] on input "Link do cardápio no iFood" at bounding box center [784, 450] width 270 height 12
click at [812, 444] on input "Link do cardápio no iFood" at bounding box center [784, 450] width 270 height 12
drag, startPoint x: 861, startPoint y: 483, endPoint x: 633, endPoint y: 487, distance: 228.0
click at [633, 487] on div "Atenção Serão copiados: categorias, produtos com fotos e complementos já todos …" at bounding box center [784, 289] width 313 height 412
click at [739, 444] on input "Link do cardápio no iFood" at bounding box center [784, 450] width 270 height 12
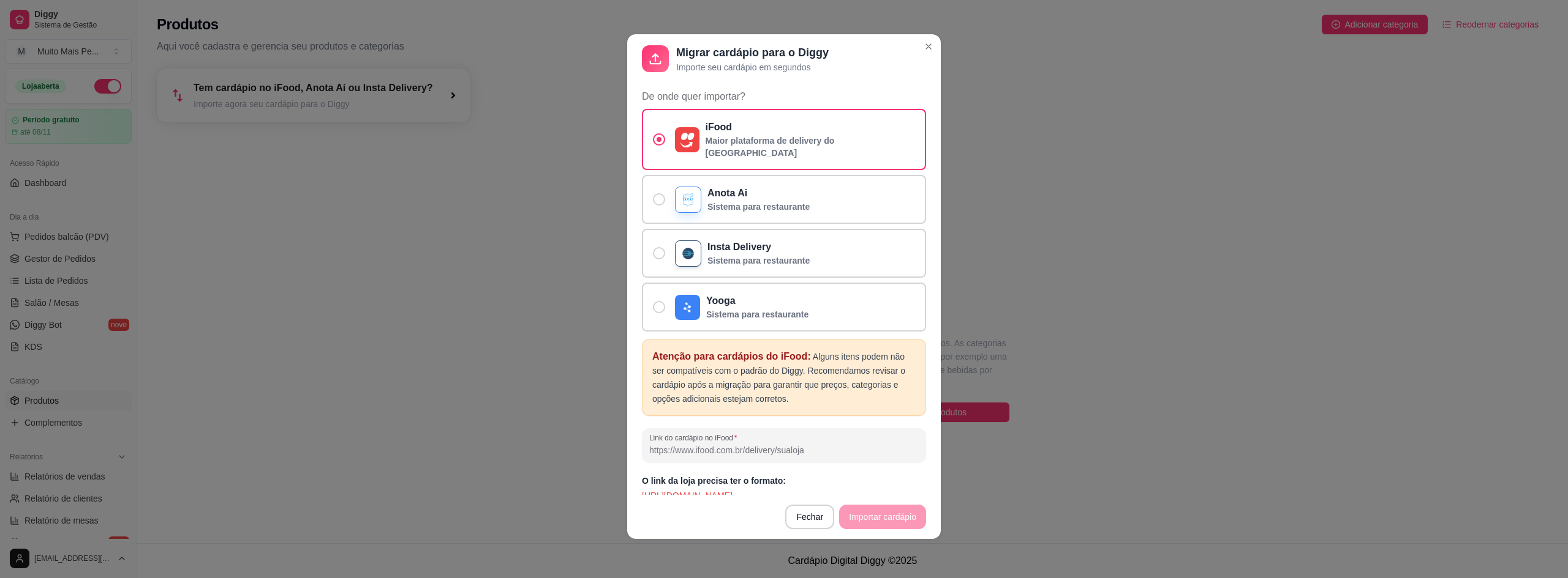
click at [763, 490] on p "https://www.ifood.com.br/delivery/comohamburgueria" at bounding box center [784, 496] width 284 height 12
drag, startPoint x: 827, startPoint y: 478, endPoint x: 623, endPoint y: 490, distance: 204.4
click at [627, 490] on div "Atenção Serão copiados: categorias, produtos com fotos e complementos já todos …" at bounding box center [784, 289] width 313 height 412
copy p "https://www.ifood.com.br/delivery/comohamburgueri"
click at [700, 434] on div at bounding box center [784, 446] width 270 height 25
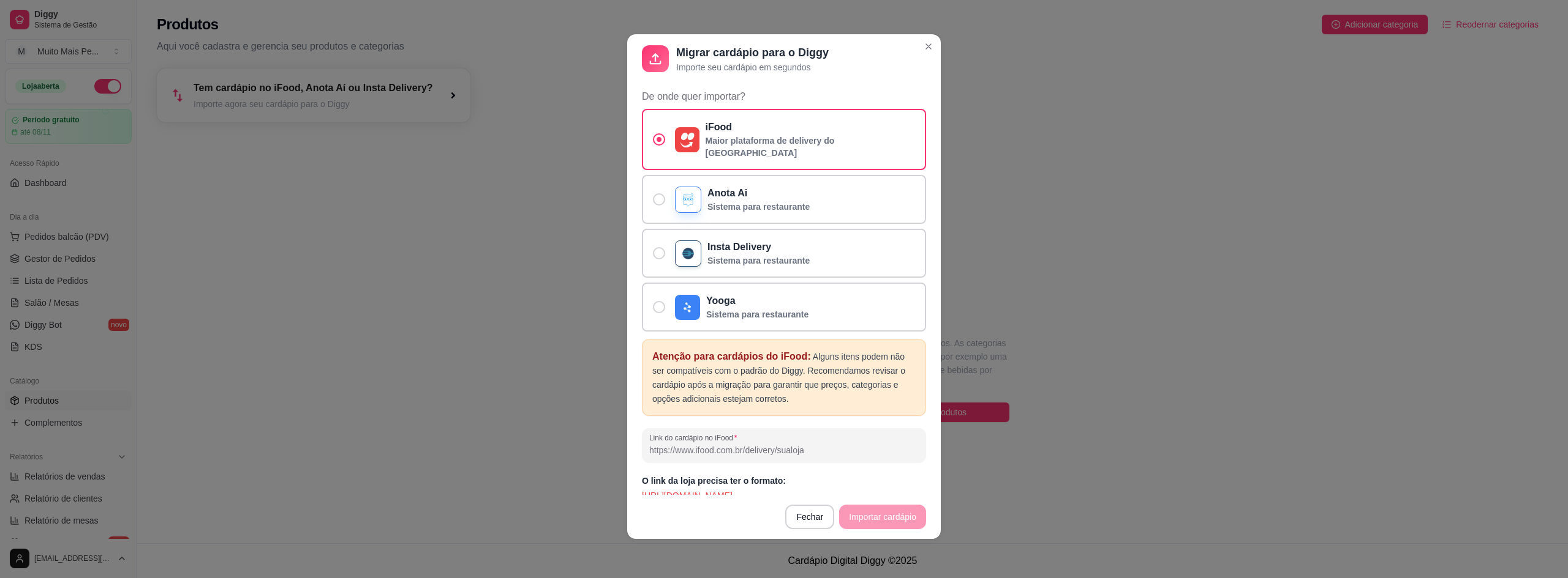
paste input "https://www.ifood.com.br/delivery/comohamburgueri"
type input "https://www.ifood.com.br/delivery/muitomaispeixe"
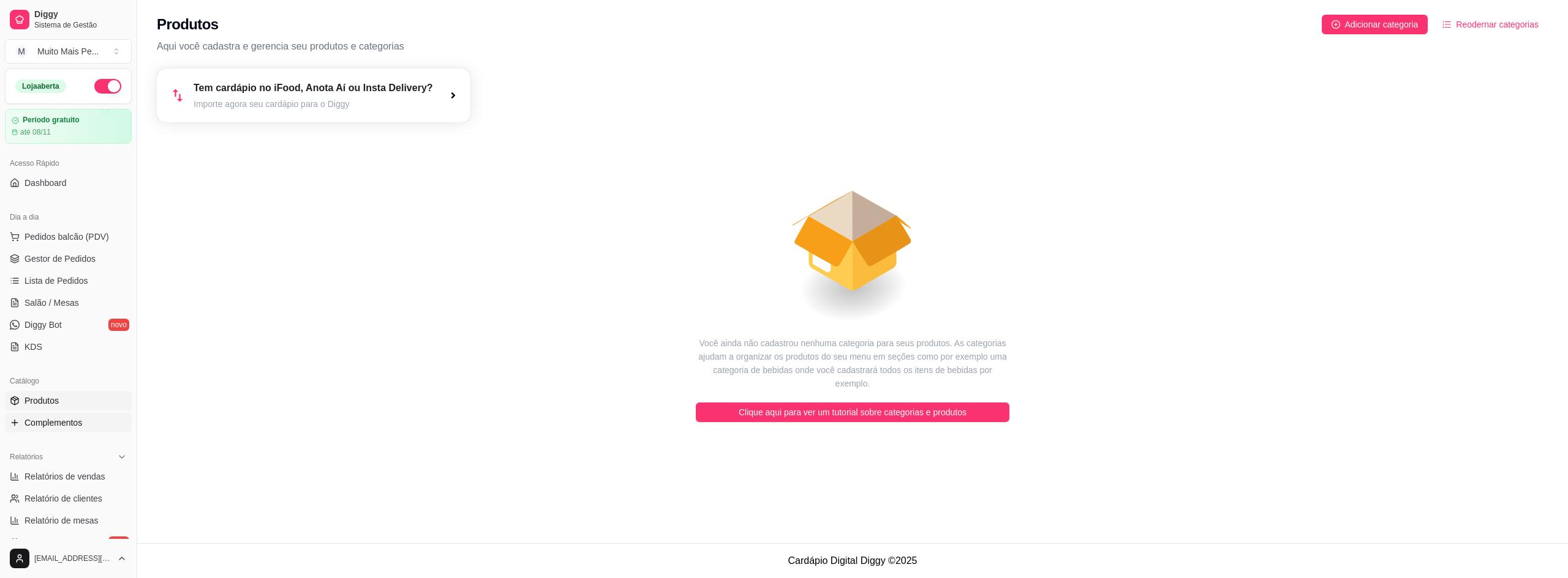
click at [56, 425] on span "Complementos" at bounding box center [54, 423] width 58 height 12
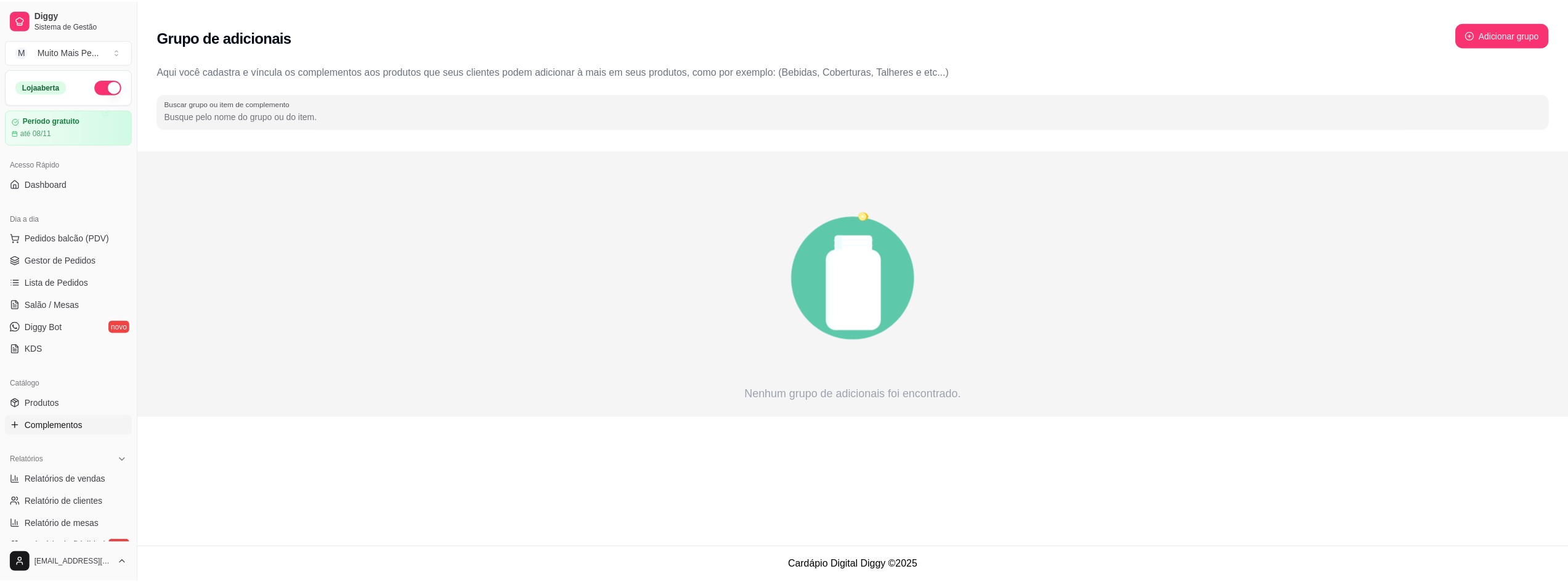
scroll to position [123, 0]
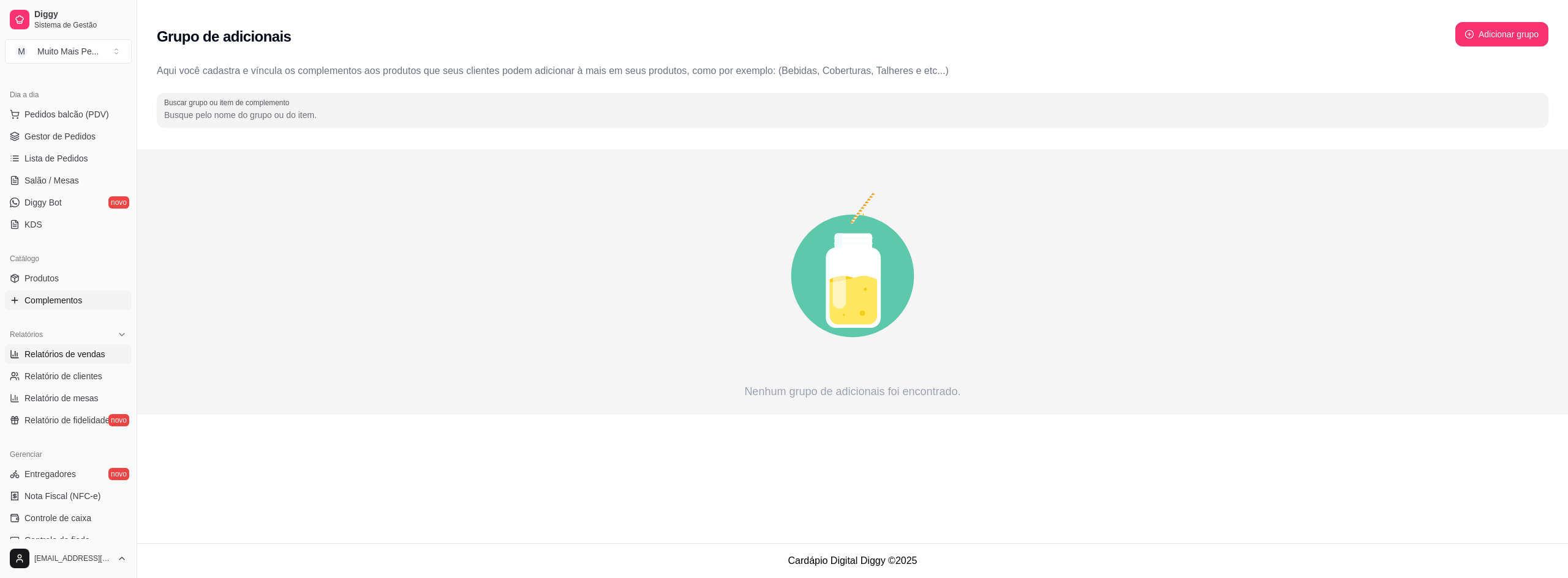
click at [77, 354] on span "Relatórios de vendas" at bounding box center [65, 355] width 81 height 12
select select "ALL"
select select "0"
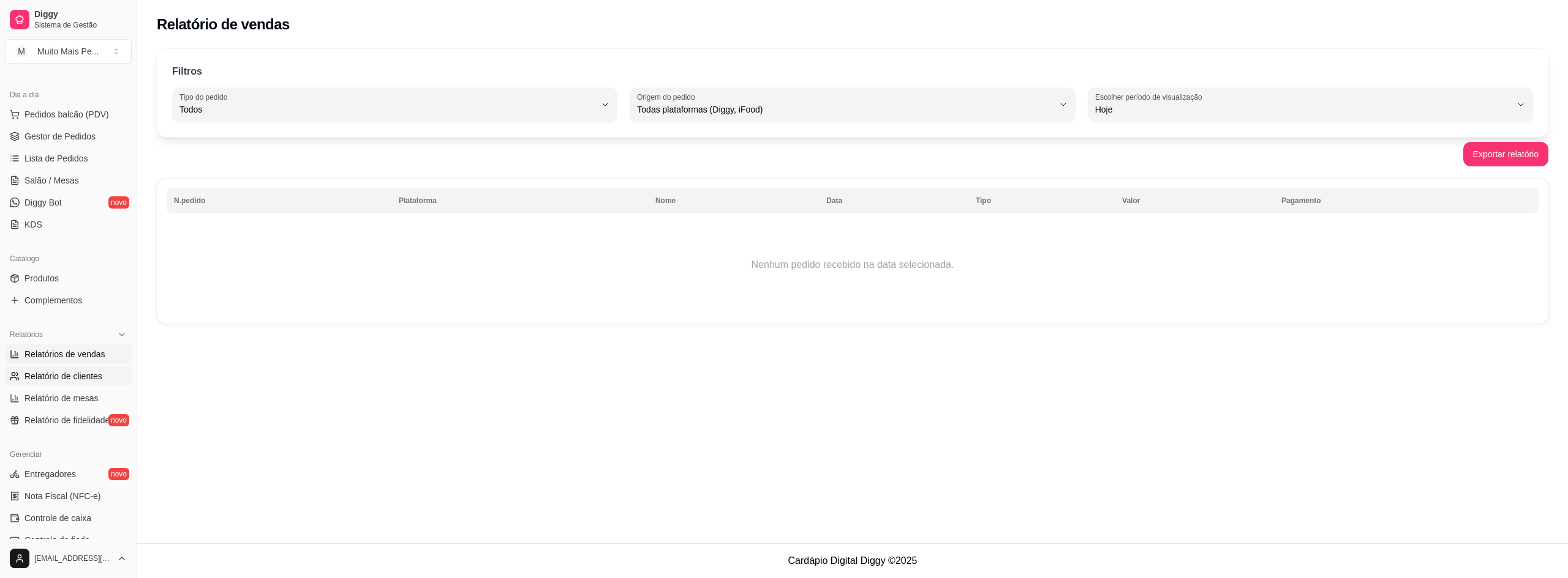
click at [77, 377] on span "Relatório de clientes" at bounding box center [64, 376] width 78 height 12
select select "30"
select select "HIGHEST_TOTAL_SPENT_WITH_ORDERS"
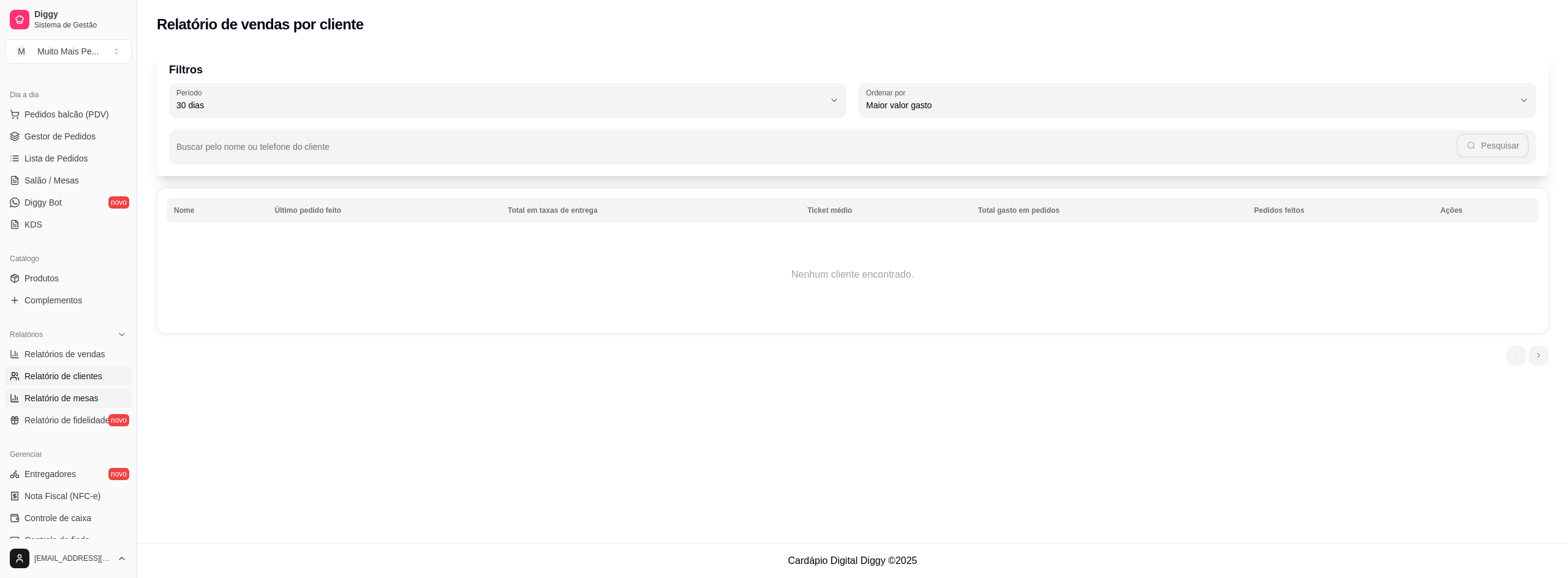
click at [60, 395] on span "Relatório de mesas" at bounding box center [62, 398] width 74 height 12
select select "TOTAL_OF_ORDERS"
select select "7"
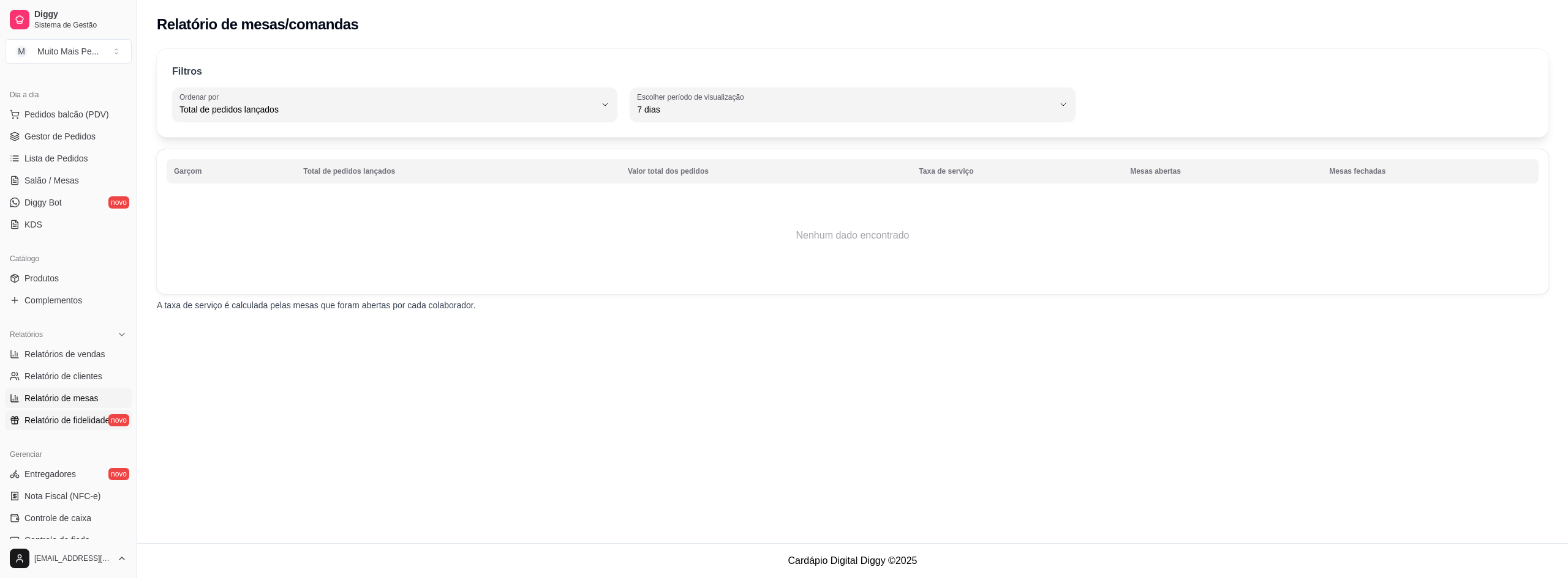
click at [54, 419] on span "Relatório de fidelidade" at bounding box center [67, 420] width 85 height 12
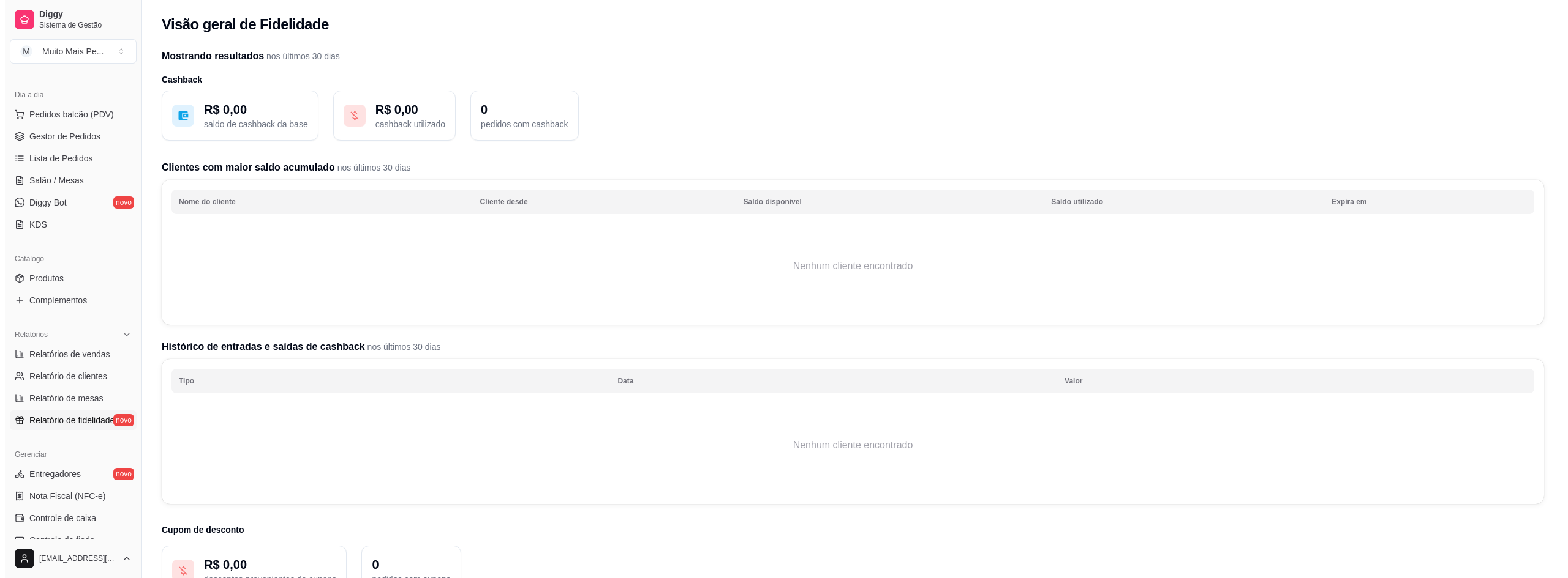
scroll to position [183, 0]
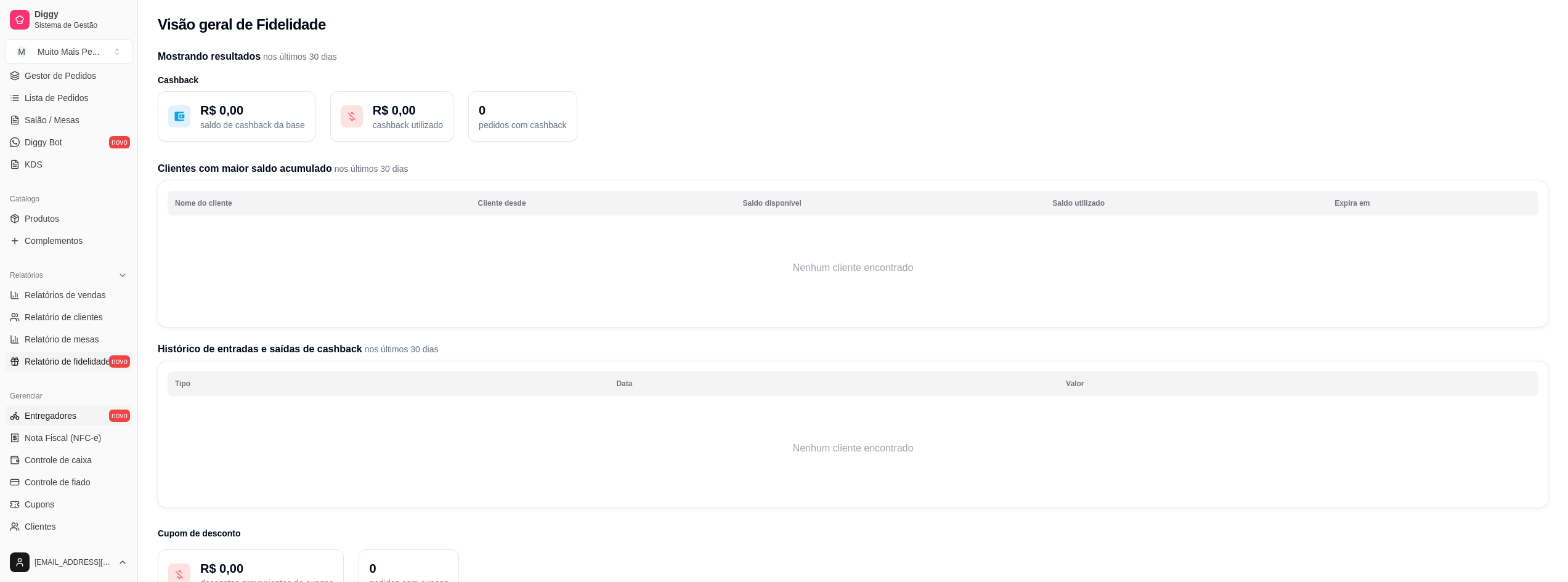
click at [55, 419] on span "Entregadores" at bounding box center [51, 416] width 52 height 12
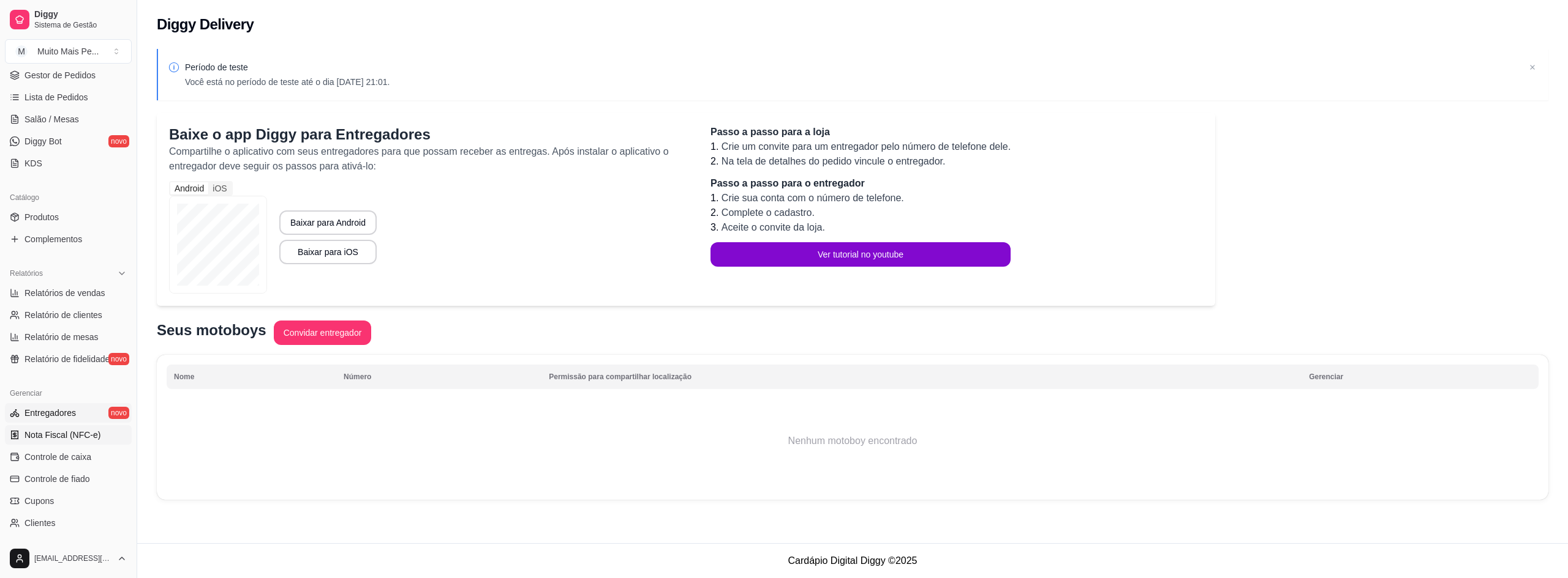
click at [66, 442] on link "Nota Fiscal (NFC-e)" at bounding box center [68, 435] width 127 height 19
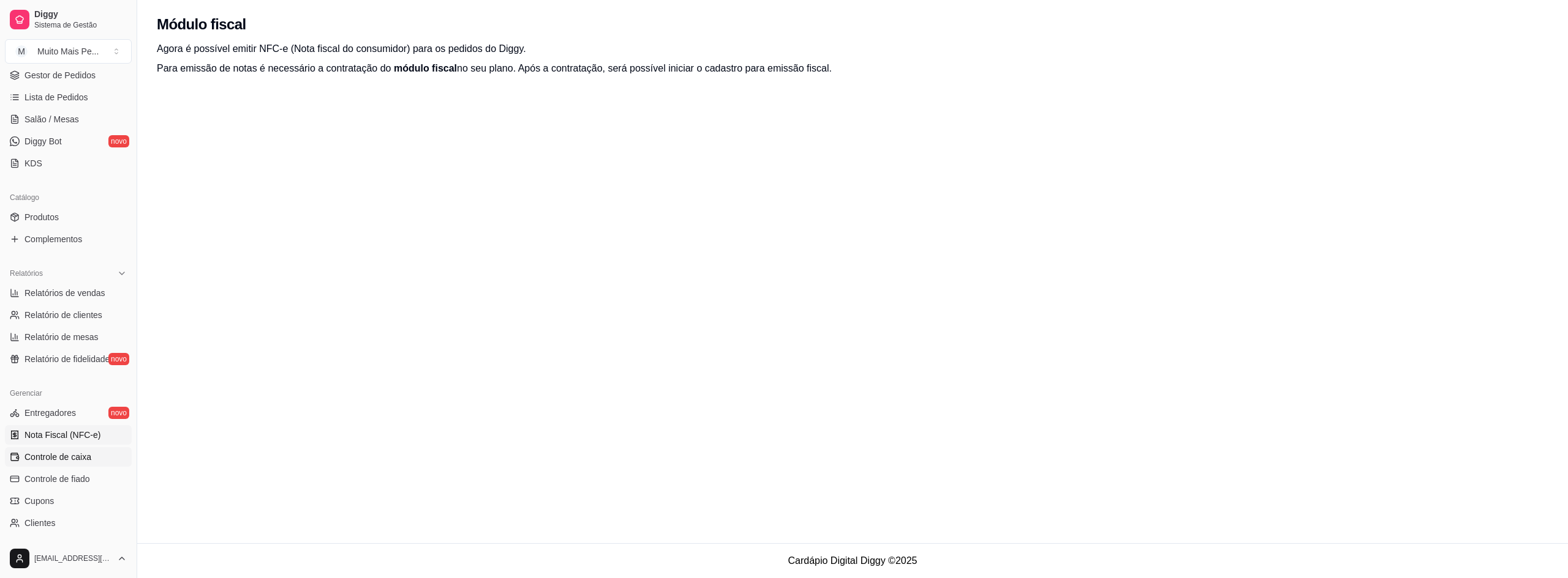
click at [61, 456] on span "Controle de caixa" at bounding box center [58, 457] width 67 height 12
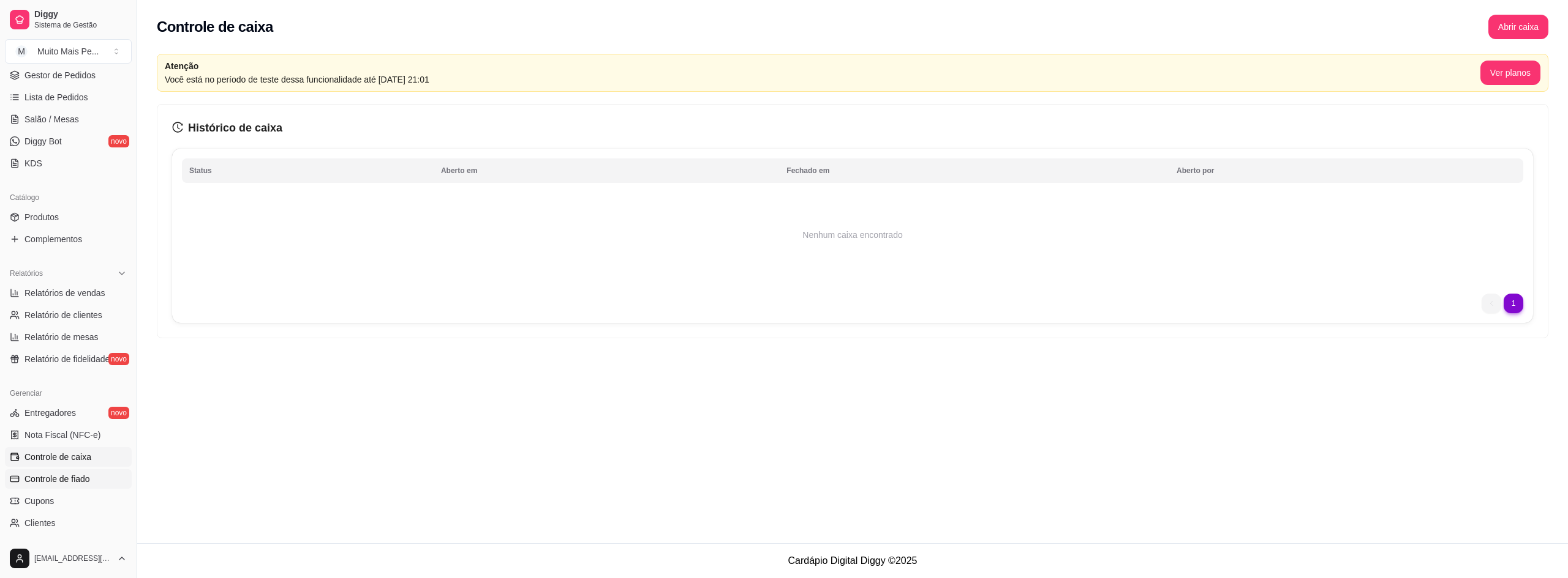
click at [59, 482] on span "Controle de fiado" at bounding box center [58, 479] width 66 height 12
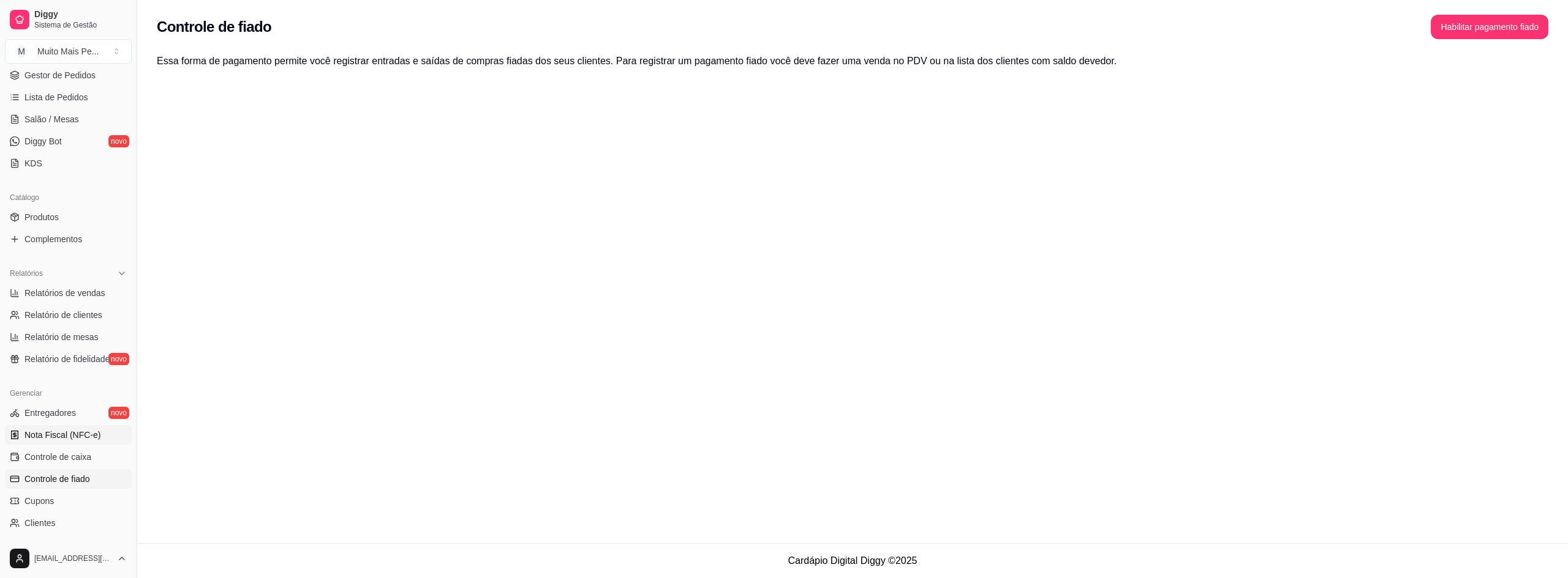
click at [70, 429] on span "Nota Fiscal (NFC-e)" at bounding box center [62, 435] width 76 height 12
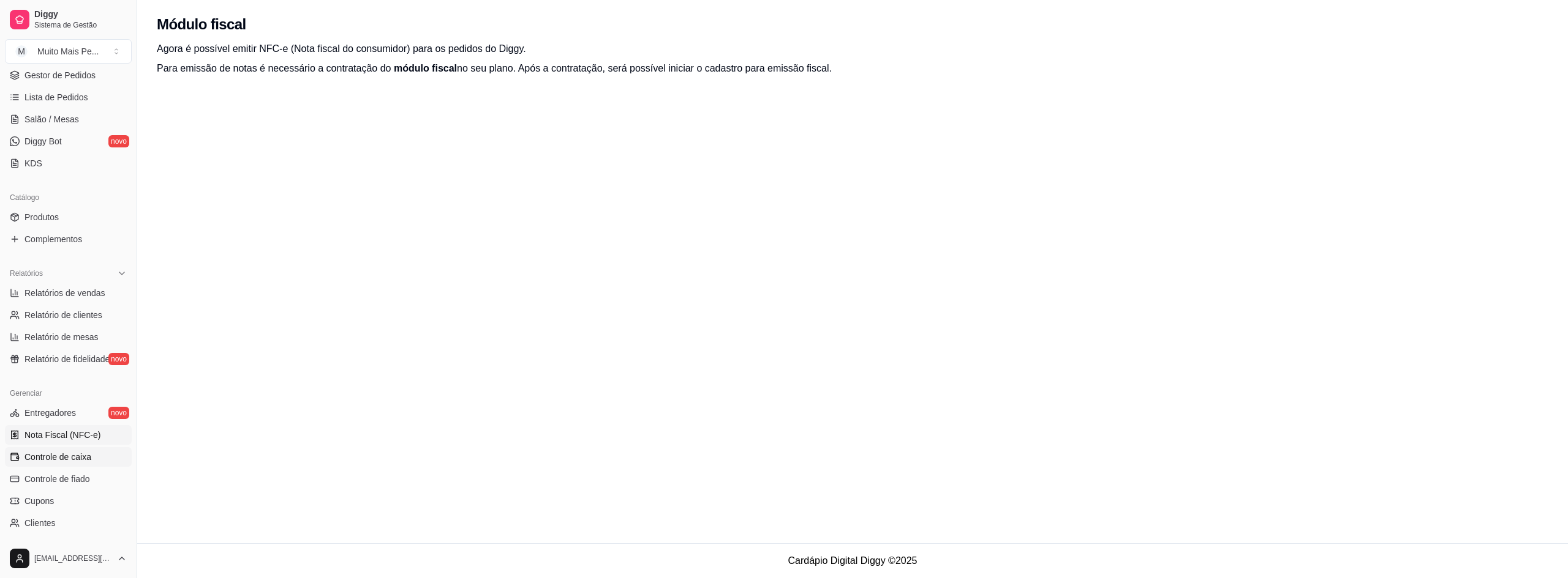
click at [56, 457] on span "Controle de caixa" at bounding box center [58, 457] width 67 height 12
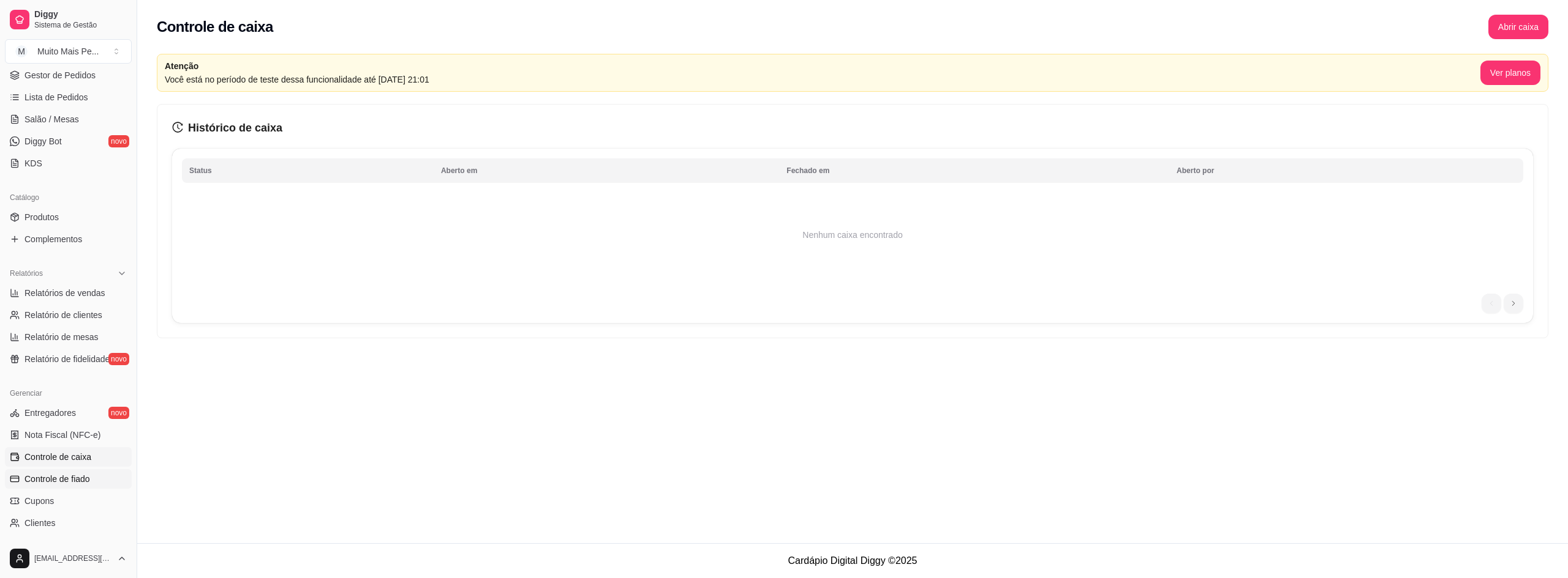
click at [60, 478] on span "Controle de fiado" at bounding box center [58, 479] width 66 height 12
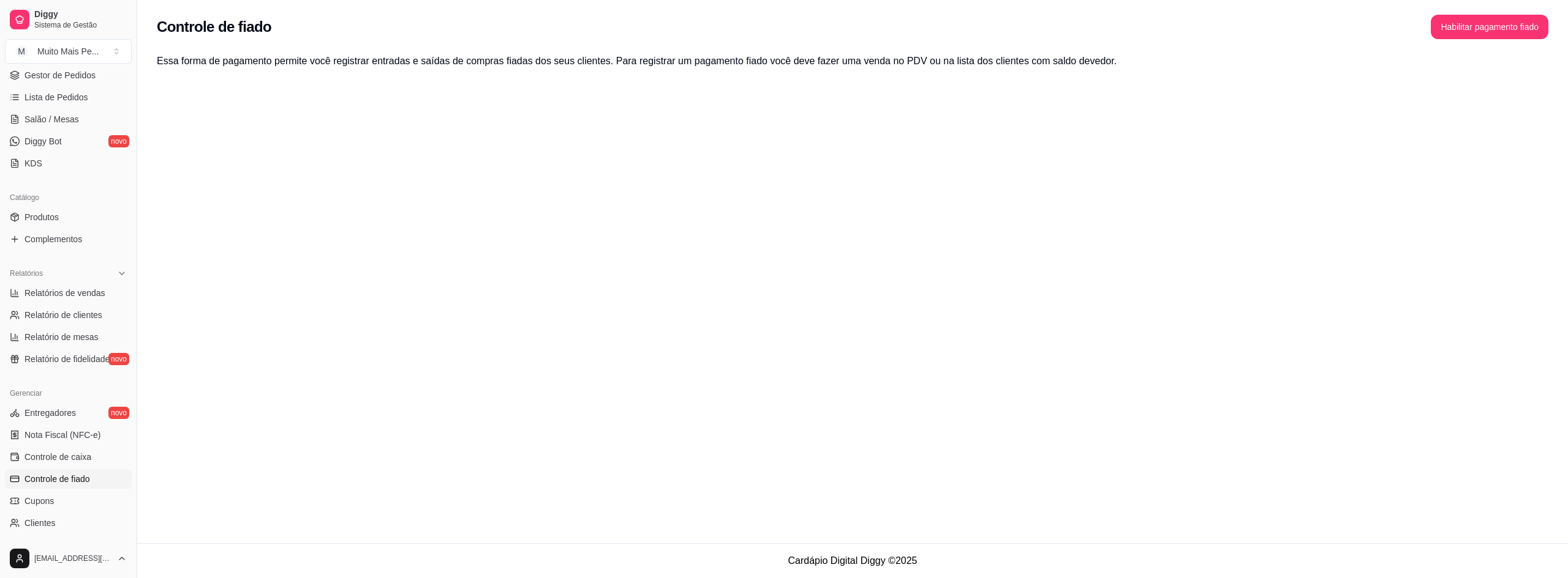
scroll to position [302, 0]
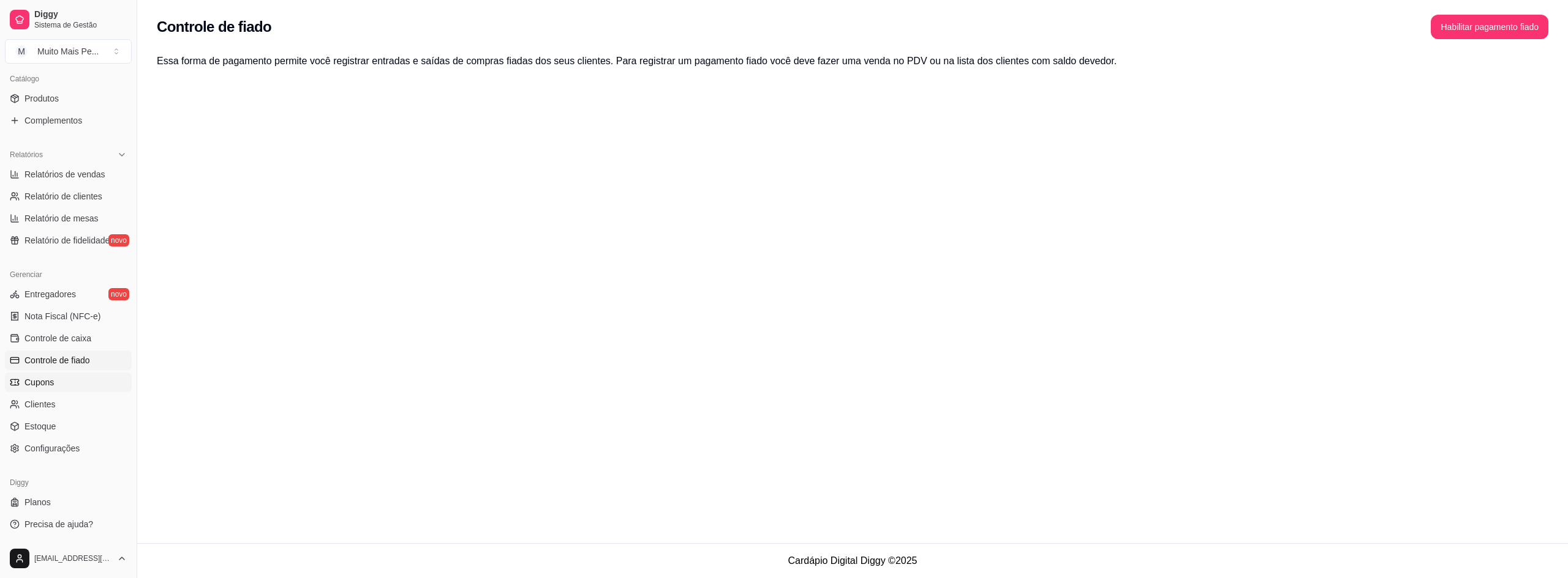
click at [54, 379] on link "Cupons" at bounding box center [68, 382] width 127 height 19
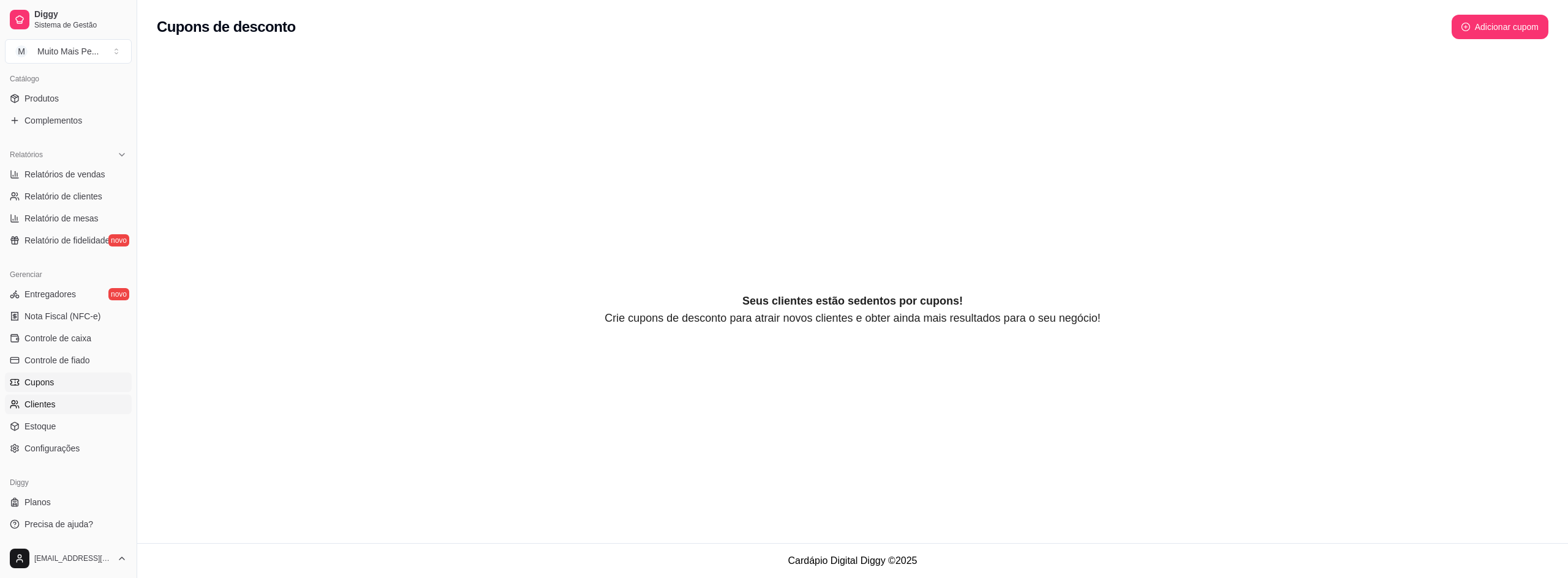
click at [56, 406] on link "Clientes" at bounding box center [68, 404] width 127 height 19
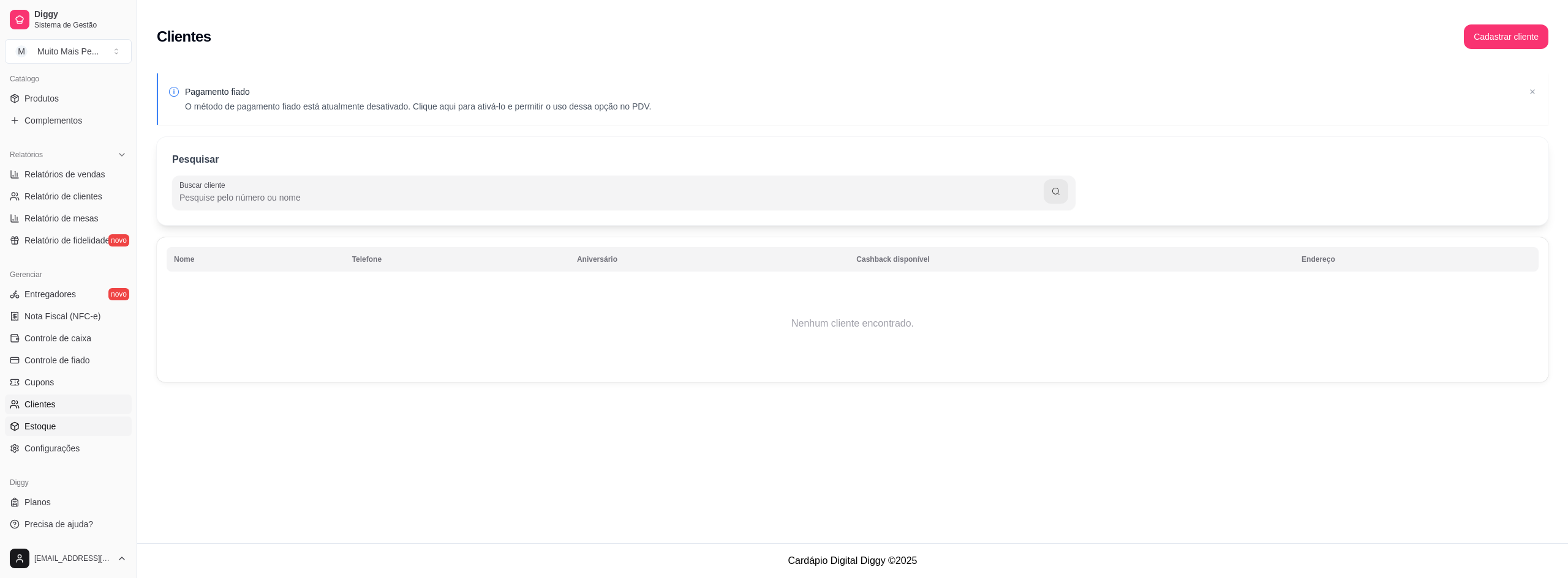
click at [50, 429] on span "Estoque" at bounding box center [40, 426] width 31 height 12
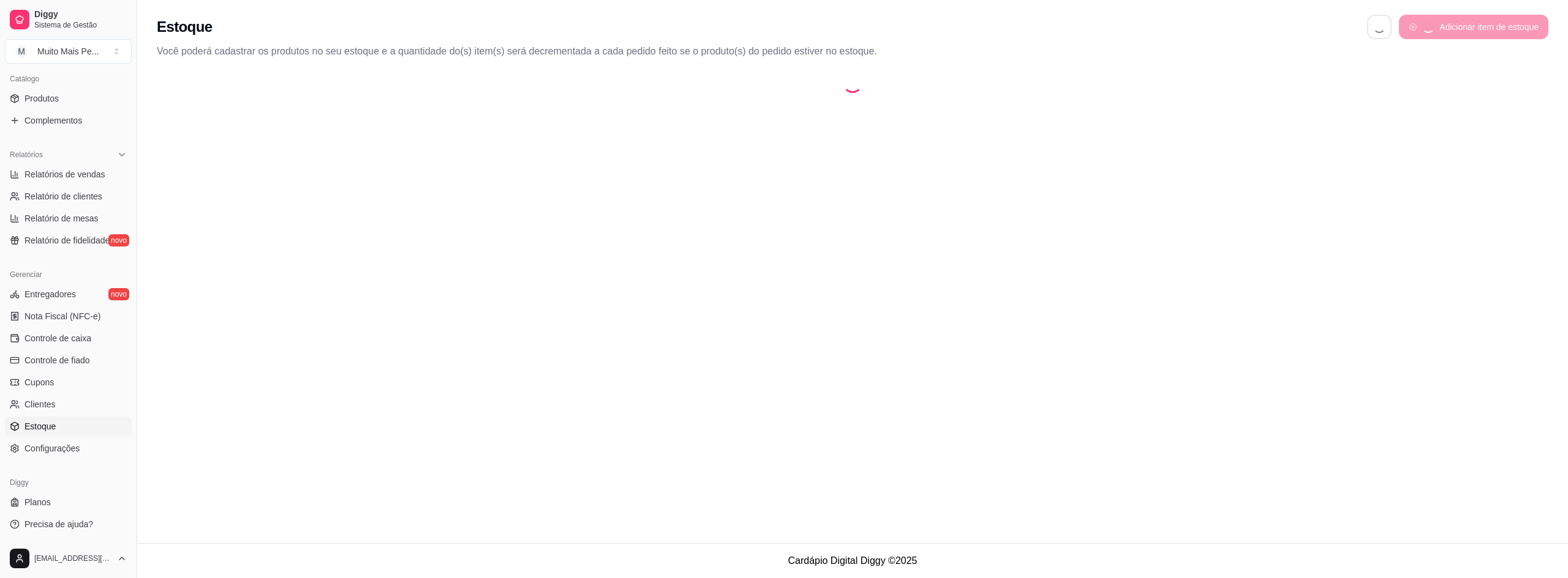
select select "QUANTITY_ORDER"
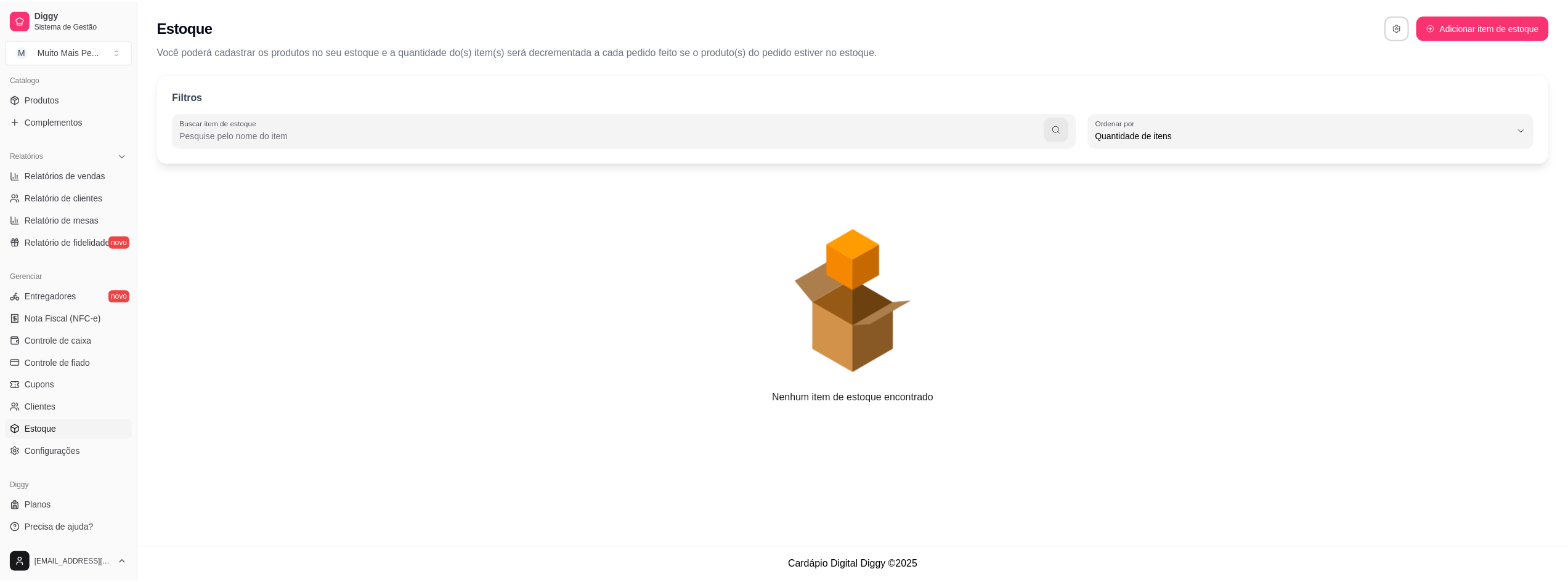
scroll to position [11, 0]
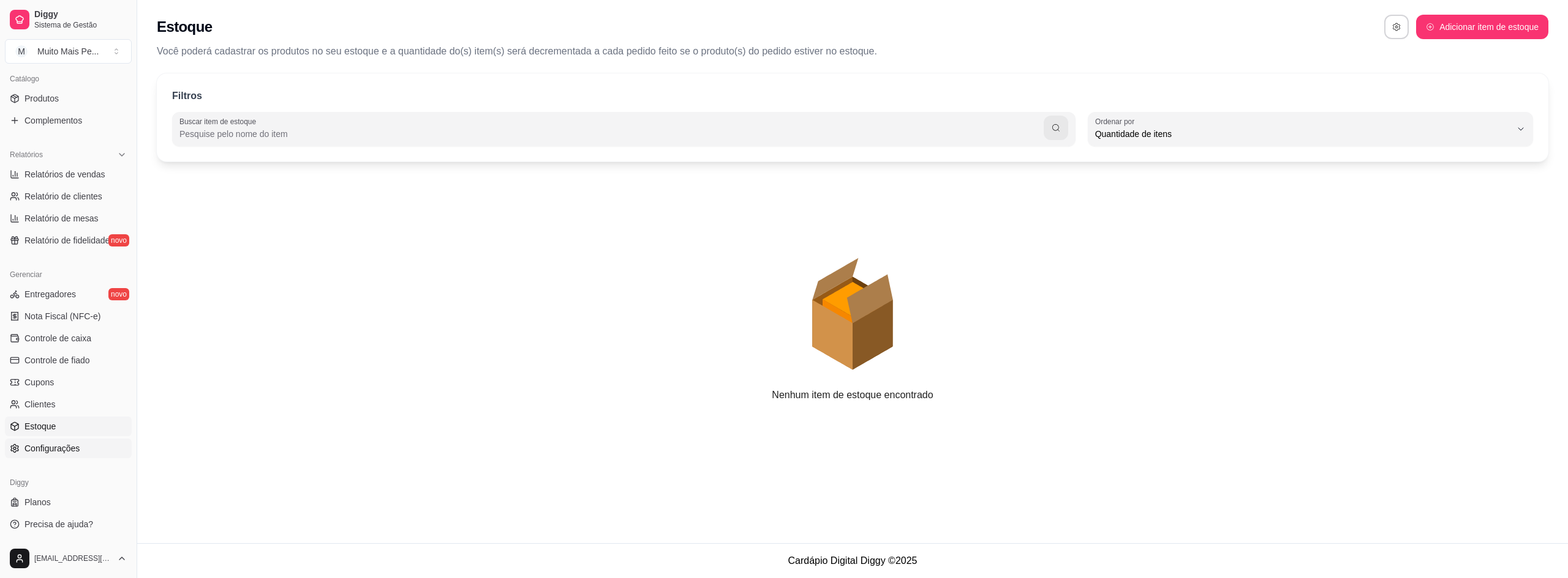
click at [54, 444] on span "Configurações" at bounding box center [52, 448] width 55 height 12
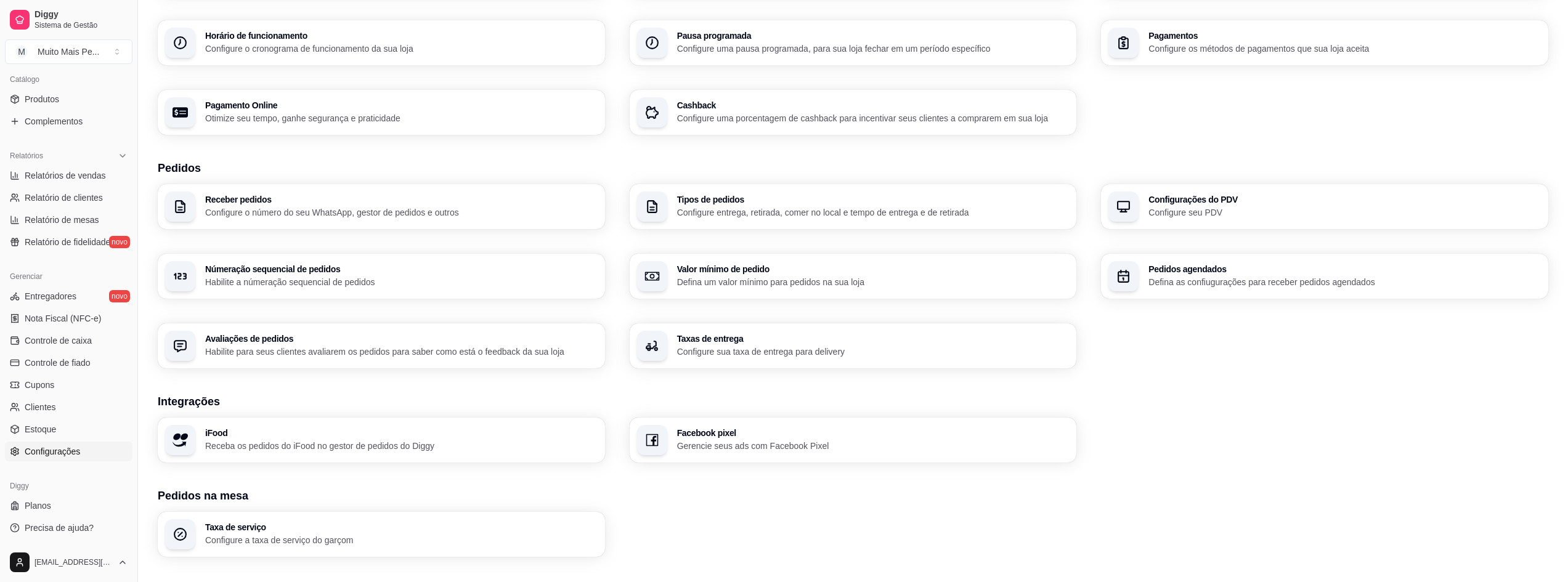
scroll to position [243, 0]
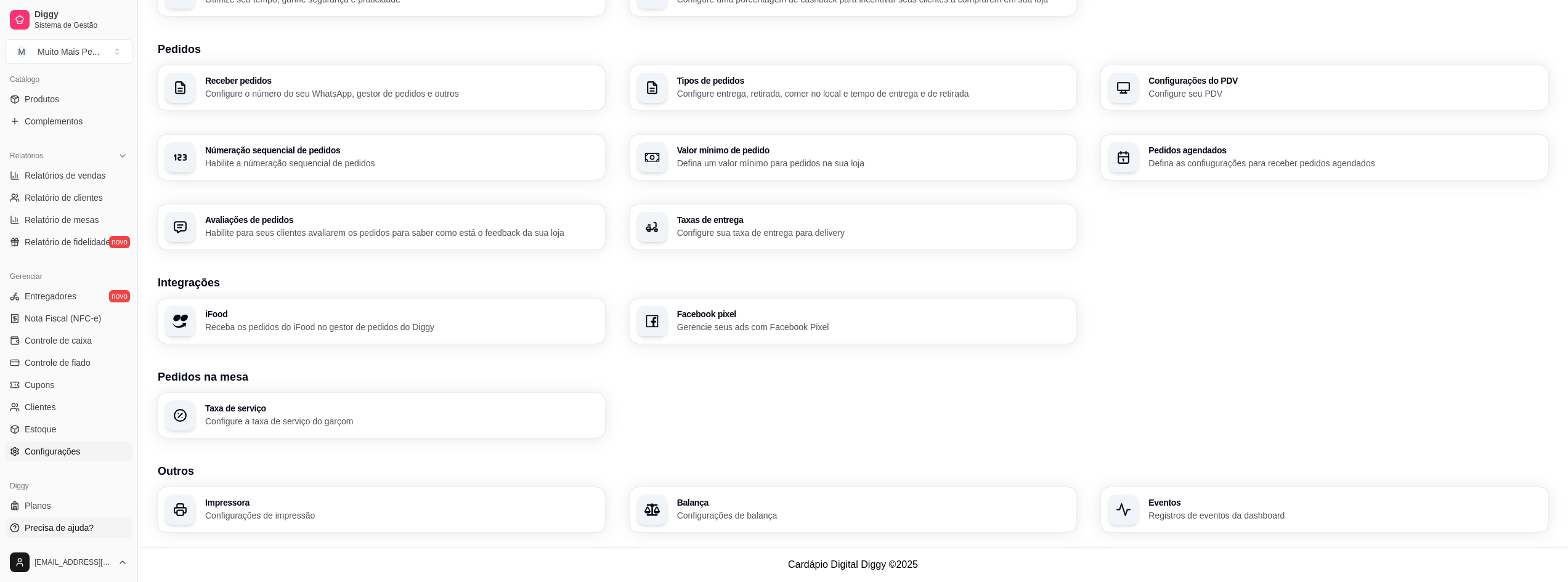
click at [53, 522] on span "Precisa de ajuda?" at bounding box center [59, 528] width 69 height 12
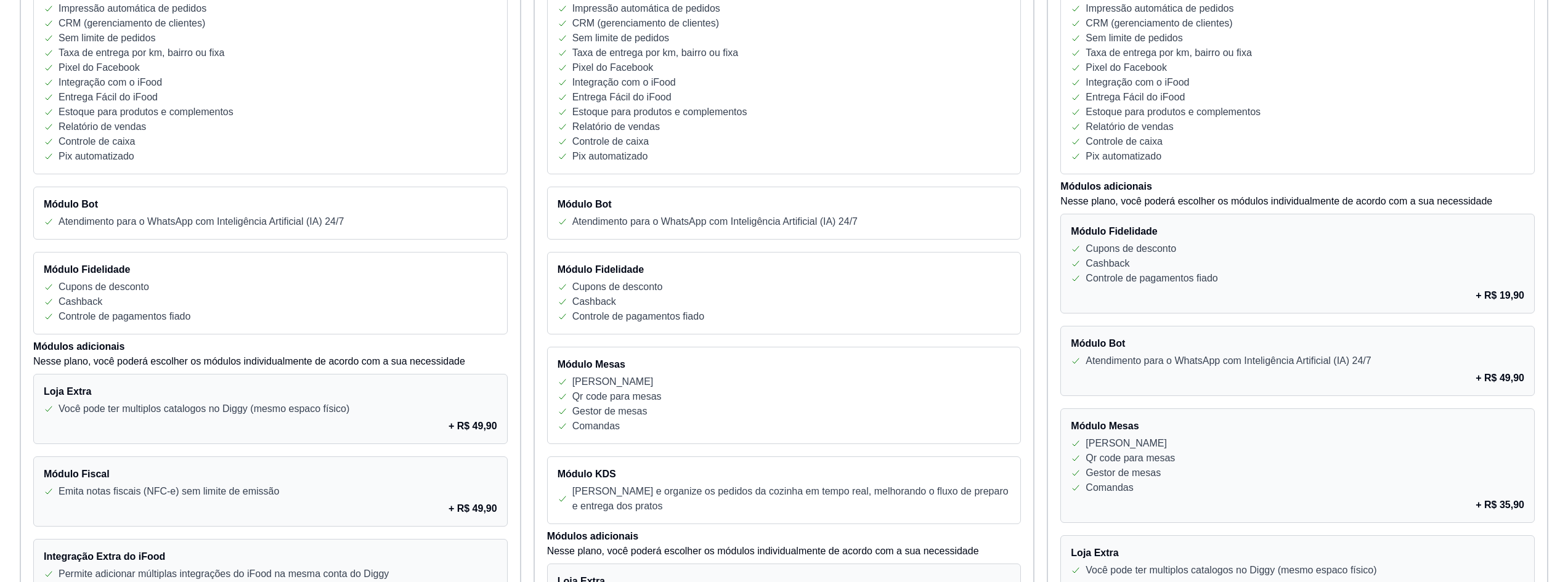
scroll to position [117, 0]
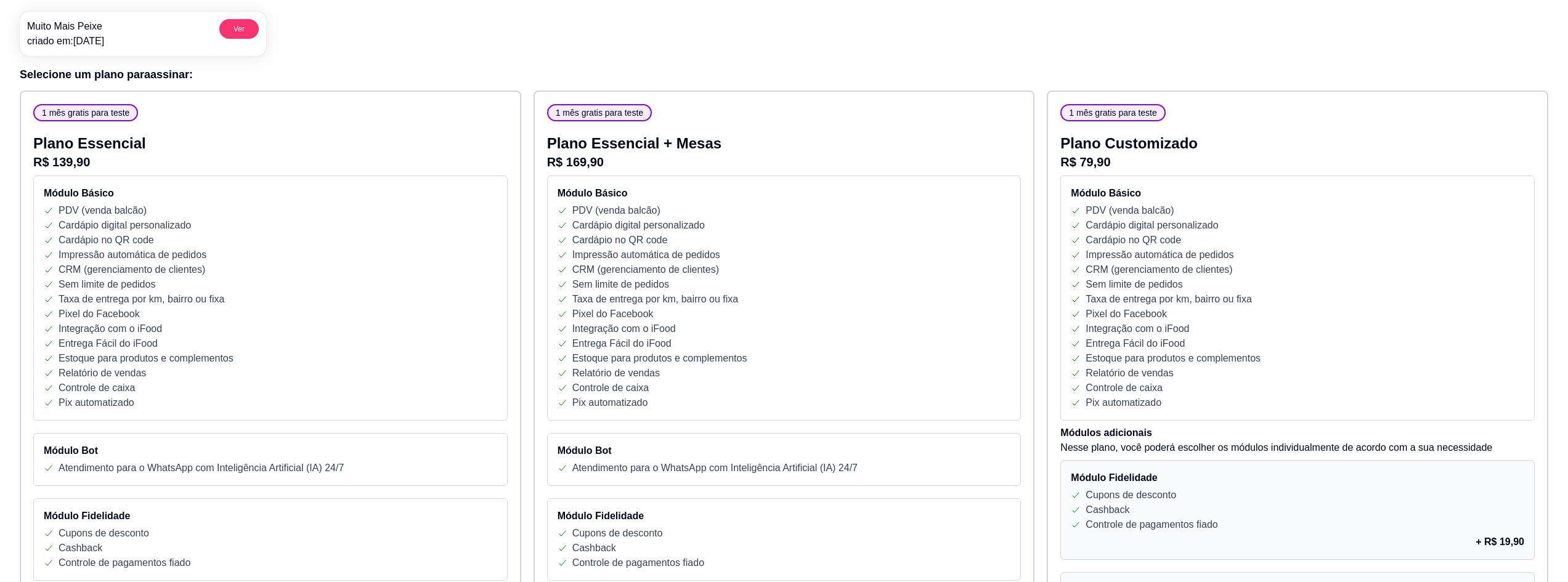
click at [1088, 189] on h4 "Módulo Básico" at bounding box center [1297, 193] width 453 height 15
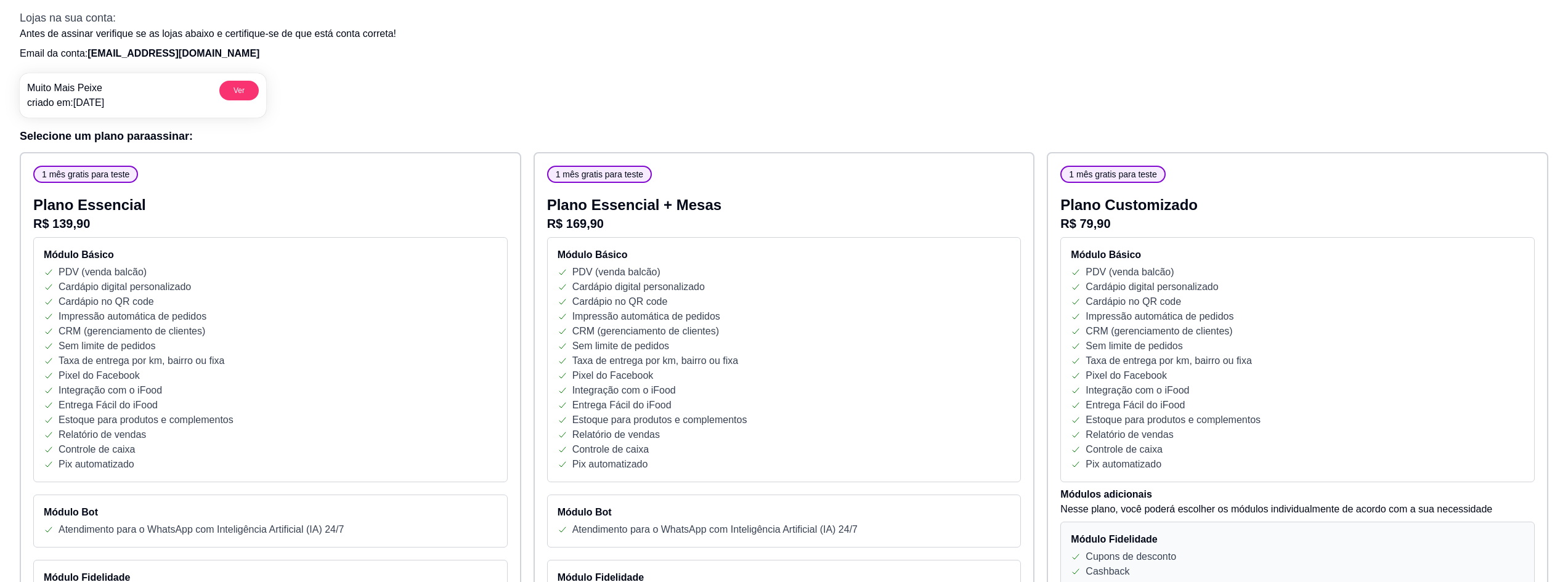
scroll to position [0, 0]
